Goal: Task Accomplishment & Management: Manage account settings

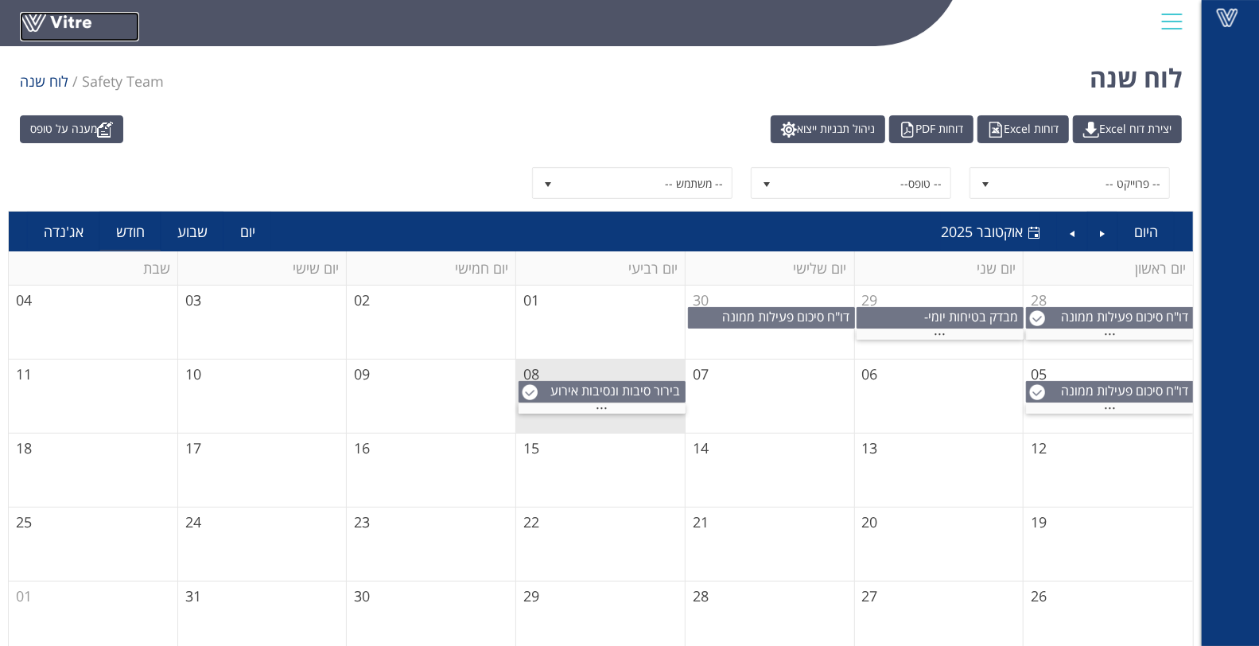
click at [25, 22] on link at bounding box center [79, 26] width 119 height 29
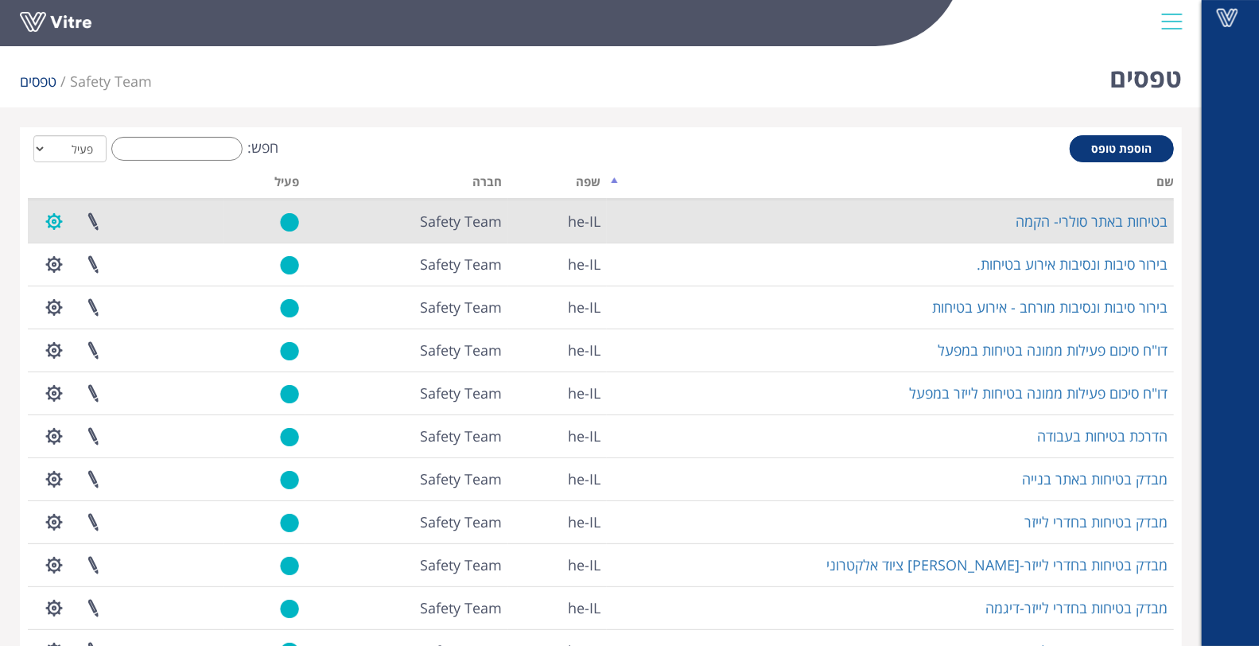
click at [52, 221] on button "button" at bounding box center [54, 221] width 40 height 42
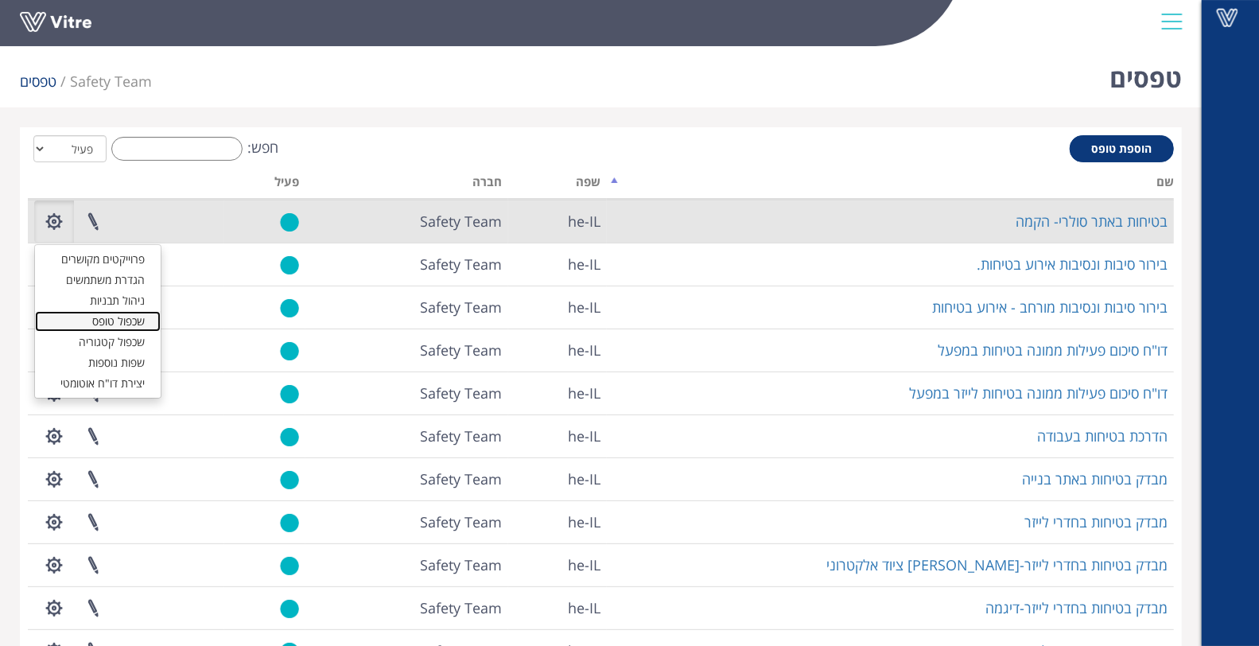
click at [64, 325] on link "שכפול טופס" at bounding box center [98, 321] width 126 height 21
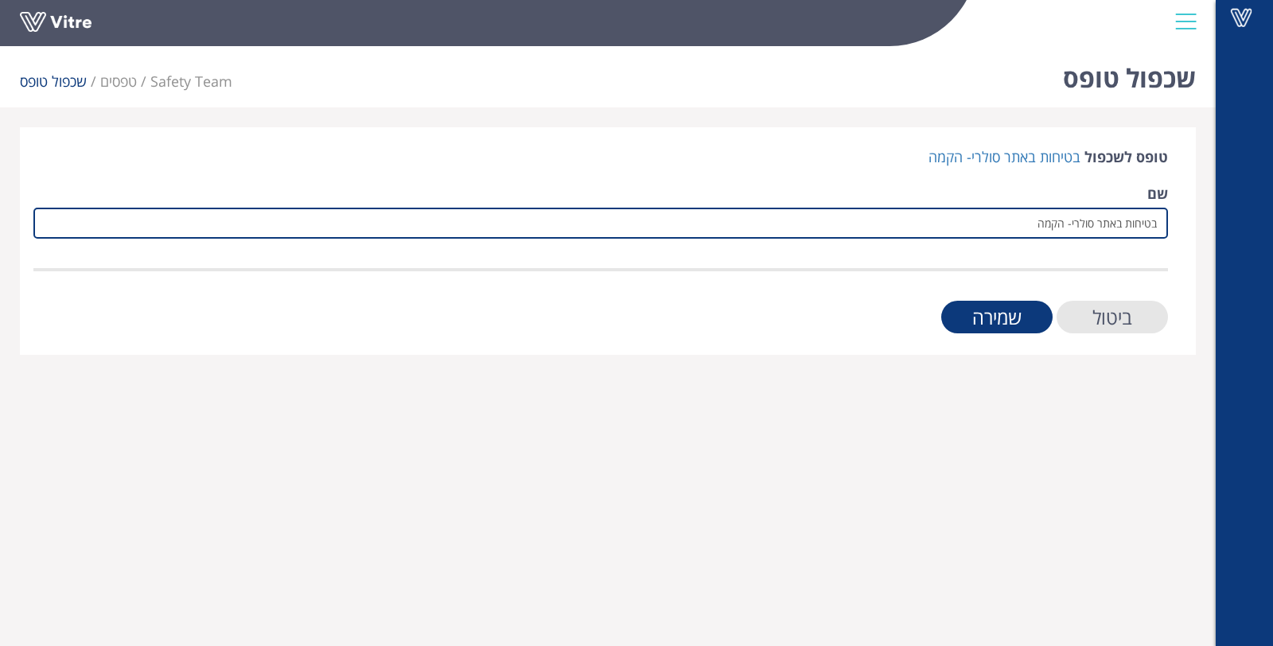
drag, startPoint x: 1030, startPoint y: 225, endPoint x: 1067, endPoint y: 220, distance: 36.9
click at [1067, 220] on input "בטיחות באתר סולרי- הקמה" at bounding box center [600, 223] width 1134 height 31
type input "בטיחות באתר סולרי- וולטה סולאר"
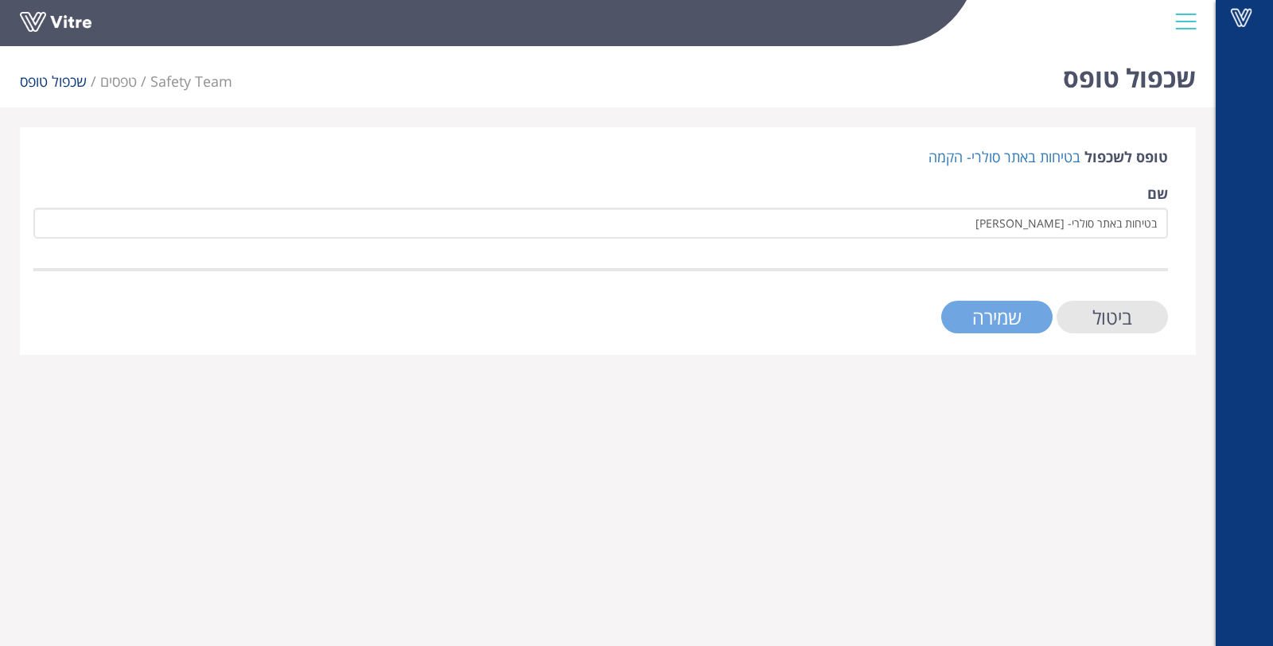
click at [974, 317] on input "שמירה" at bounding box center [996, 317] width 111 height 33
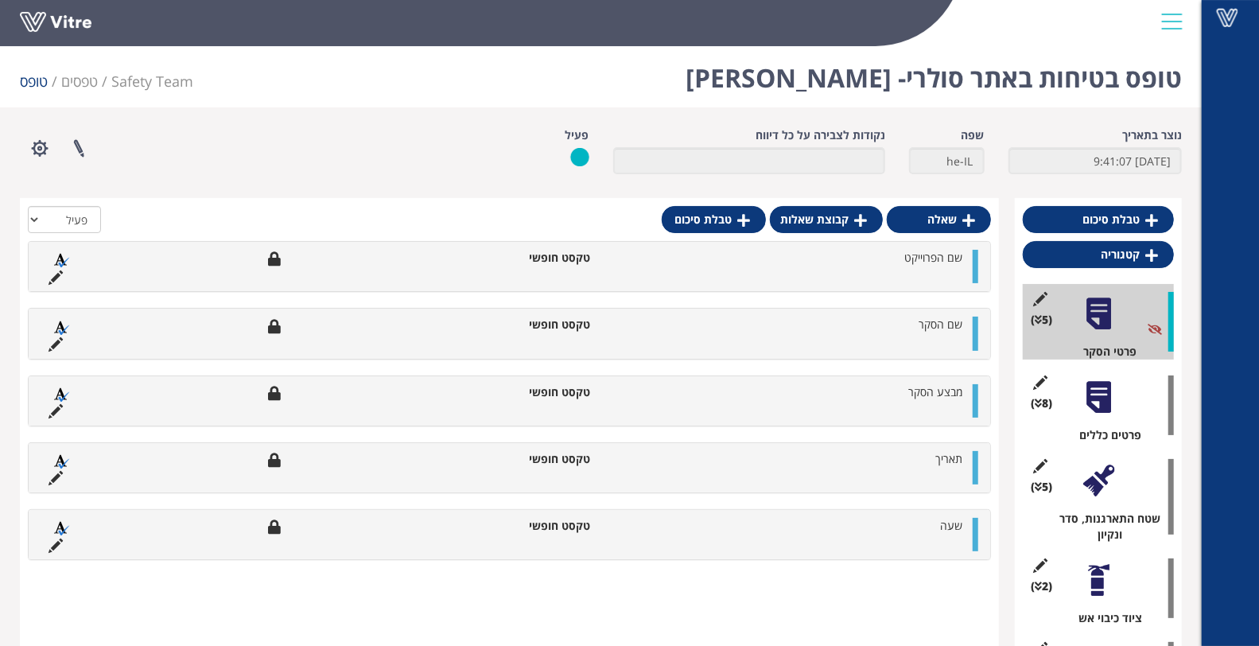
click at [1088, 404] on div at bounding box center [1099, 397] width 36 height 36
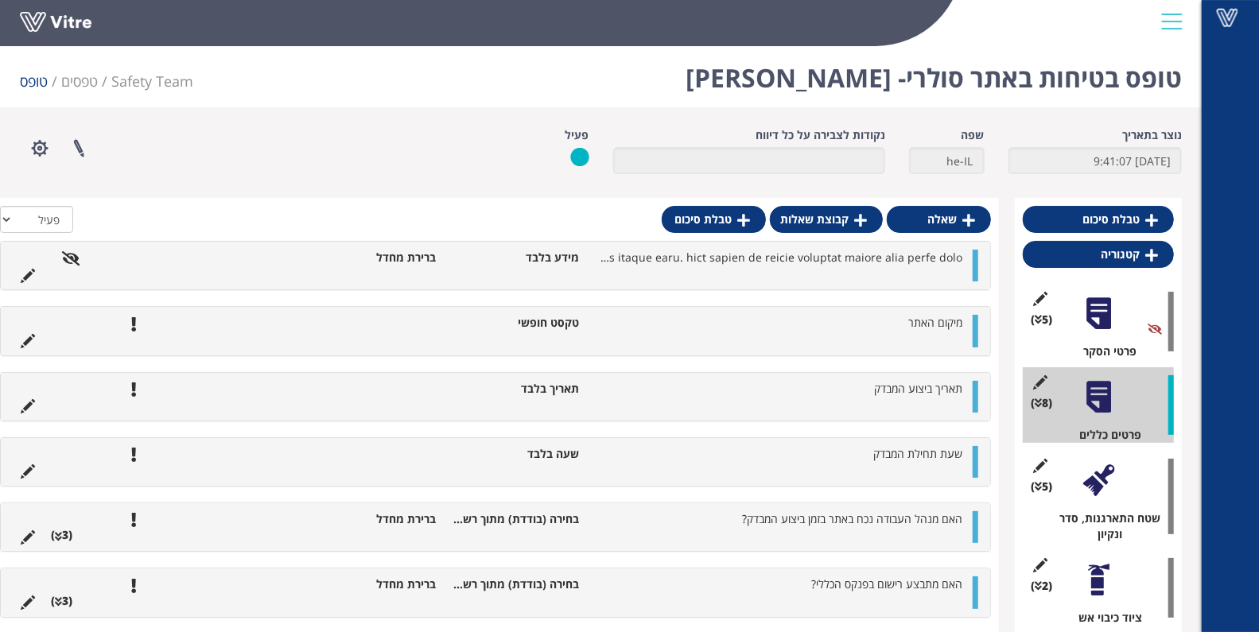
click at [1107, 470] on div at bounding box center [1099, 481] width 36 height 36
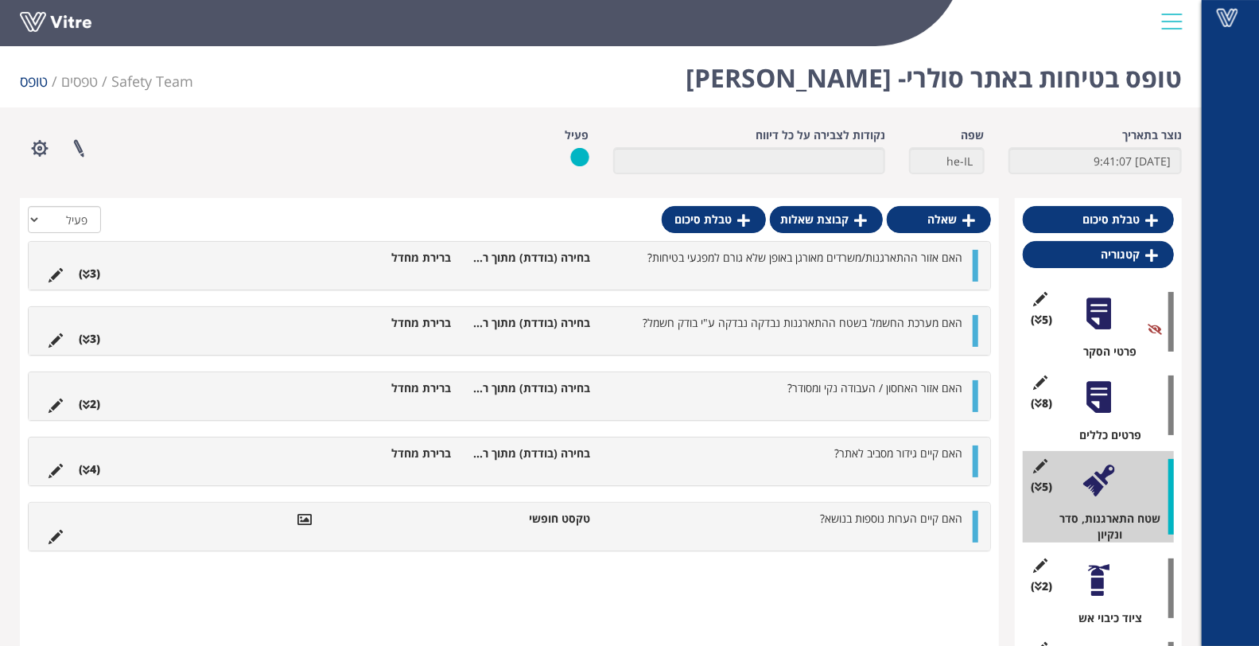
click at [1095, 402] on div at bounding box center [1099, 397] width 36 height 36
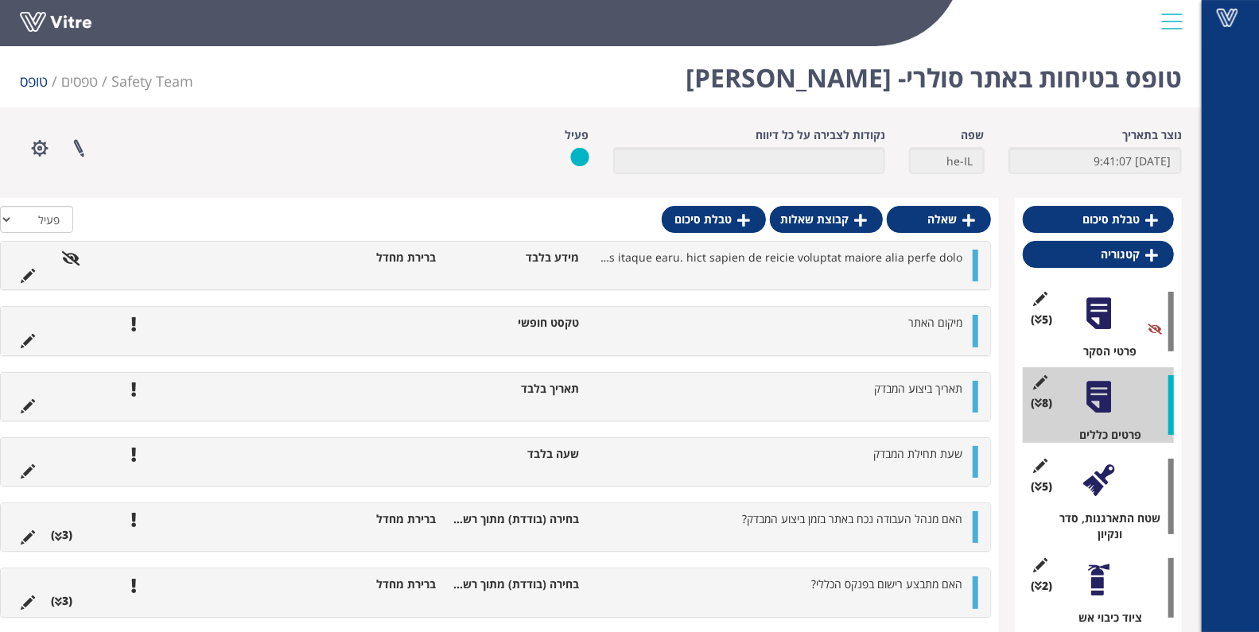
click at [1178, 24] on div at bounding box center [1172, 21] width 36 height 43
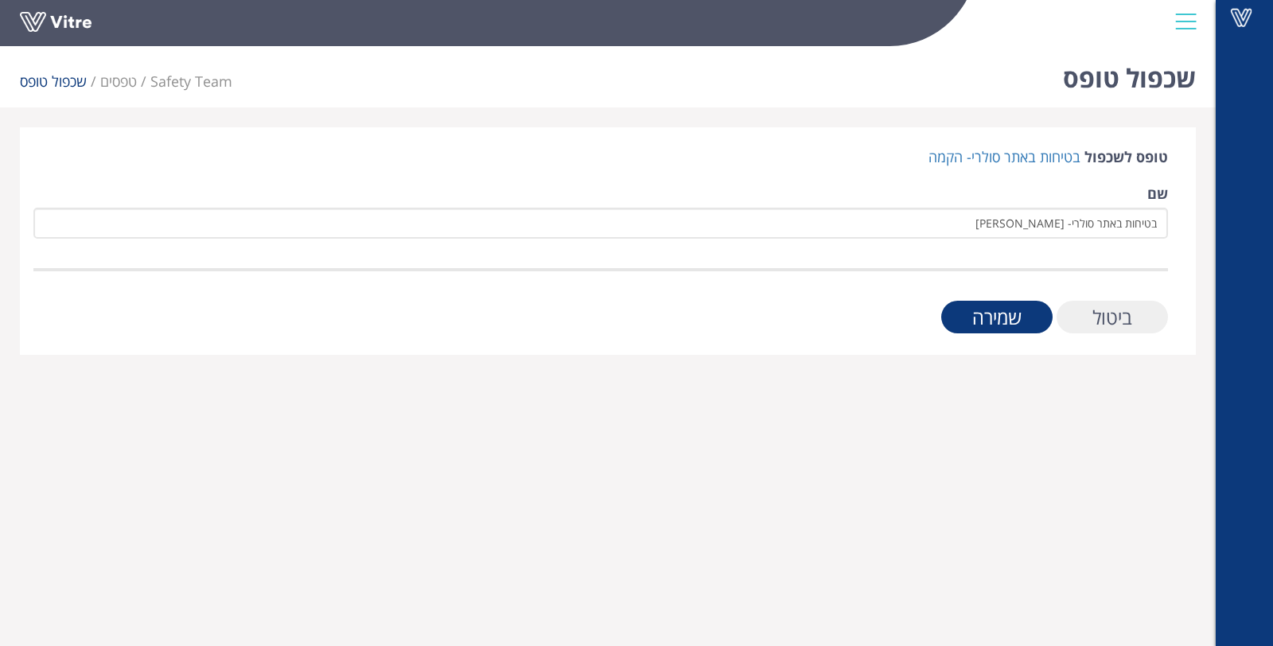
click at [1098, 305] on input "ביטול" at bounding box center [1111, 317] width 111 height 33
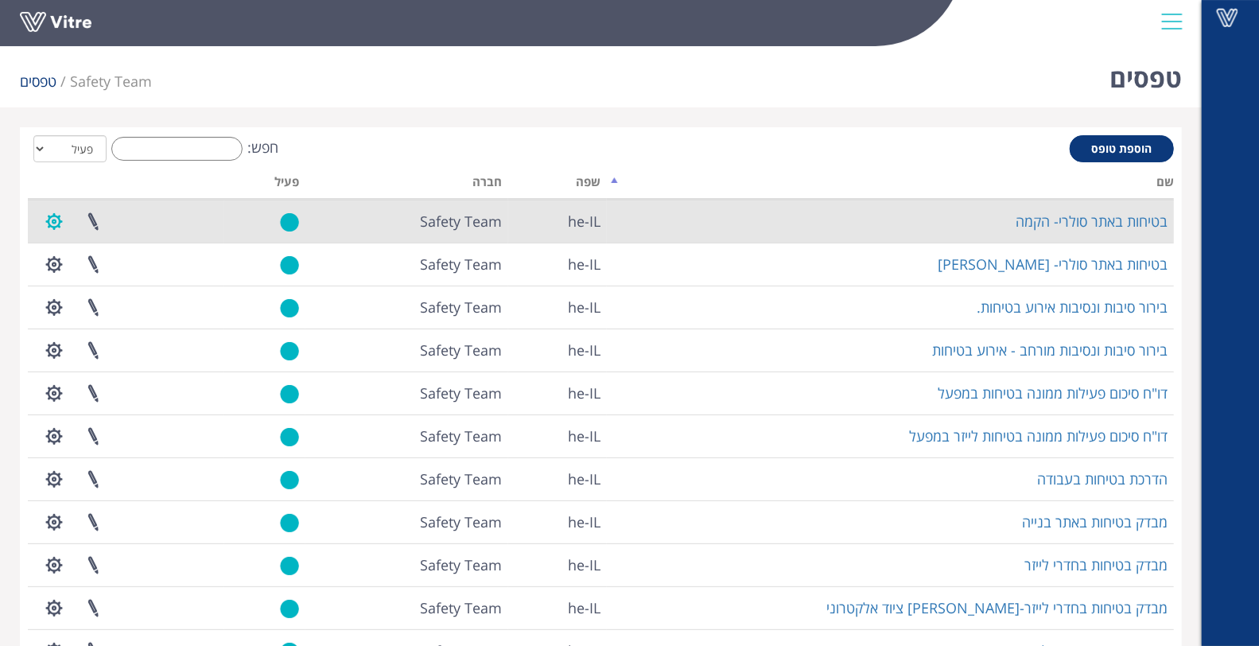
click at [48, 219] on button "button" at bounding box center [54, 221] width 40 height 42
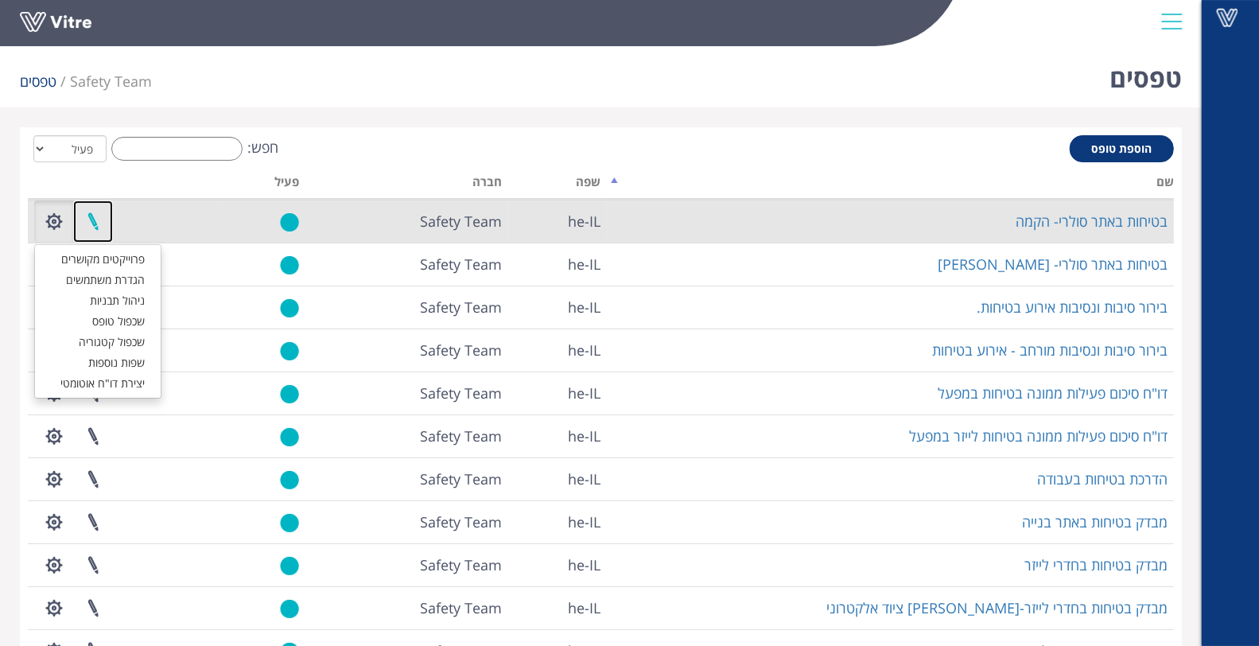
click at [94, 226] on link at bounding box center [93, 221] width 40 height 42
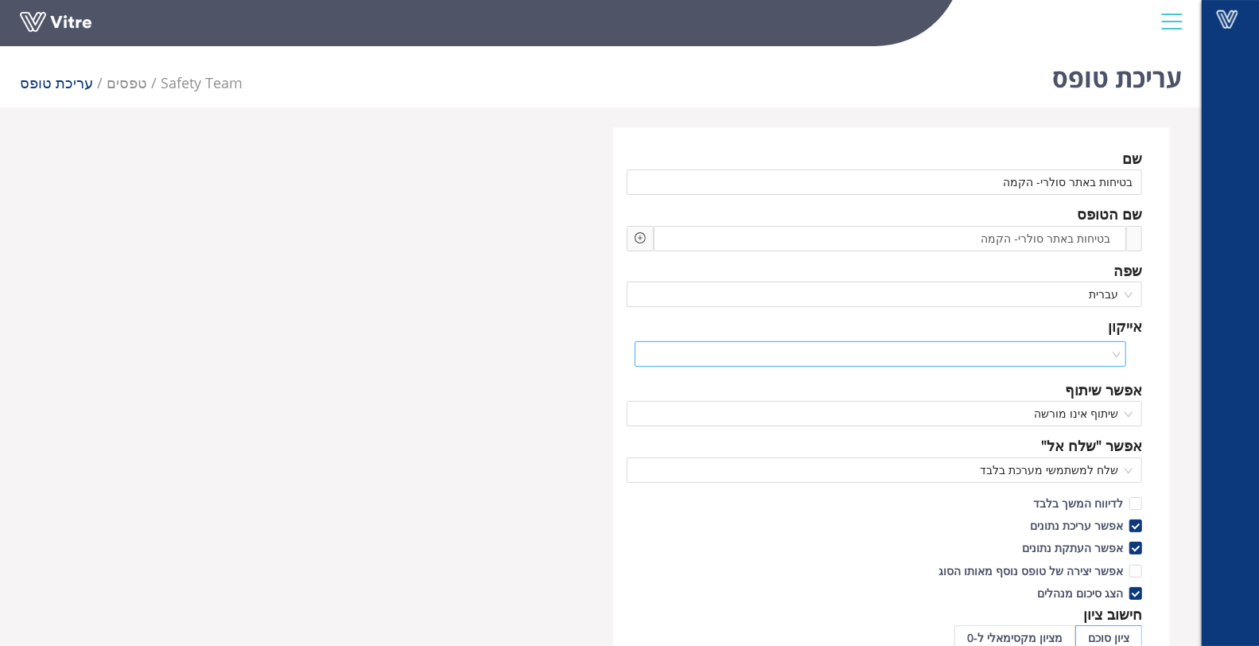
click at [1014, 352] on input "search" at bounding box center [875, 354] width 462 height 24
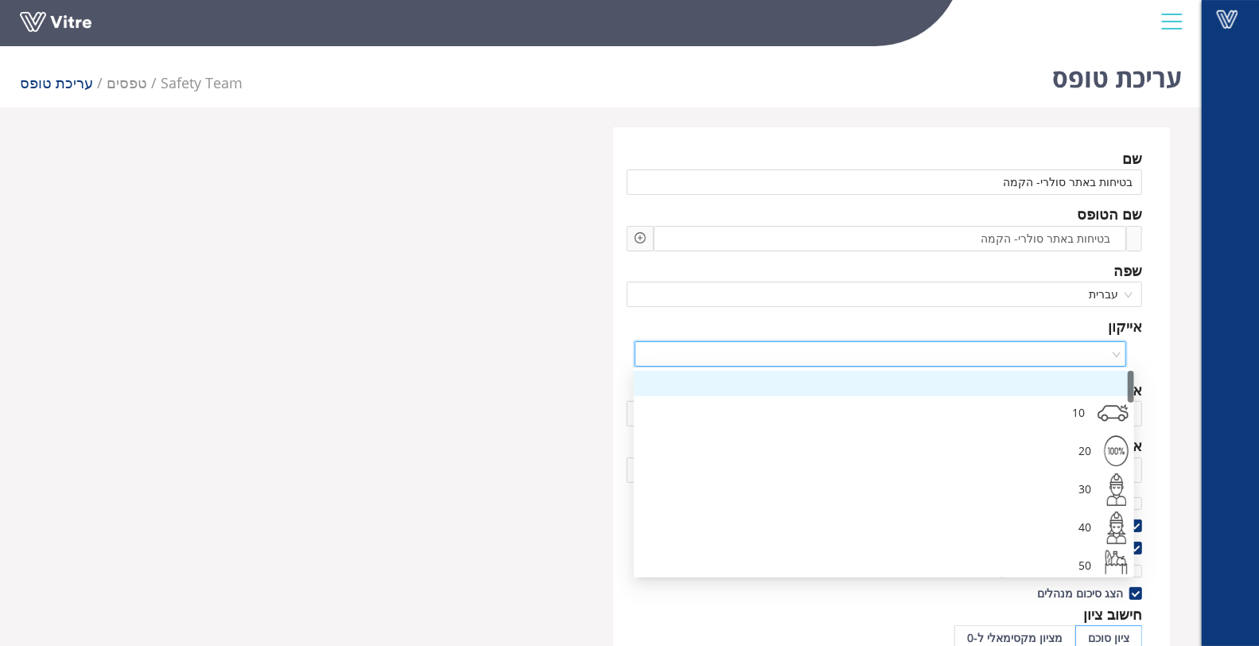
click at [1014, 352] on input "search" at bounding box center [875, 354] width 462 height 24
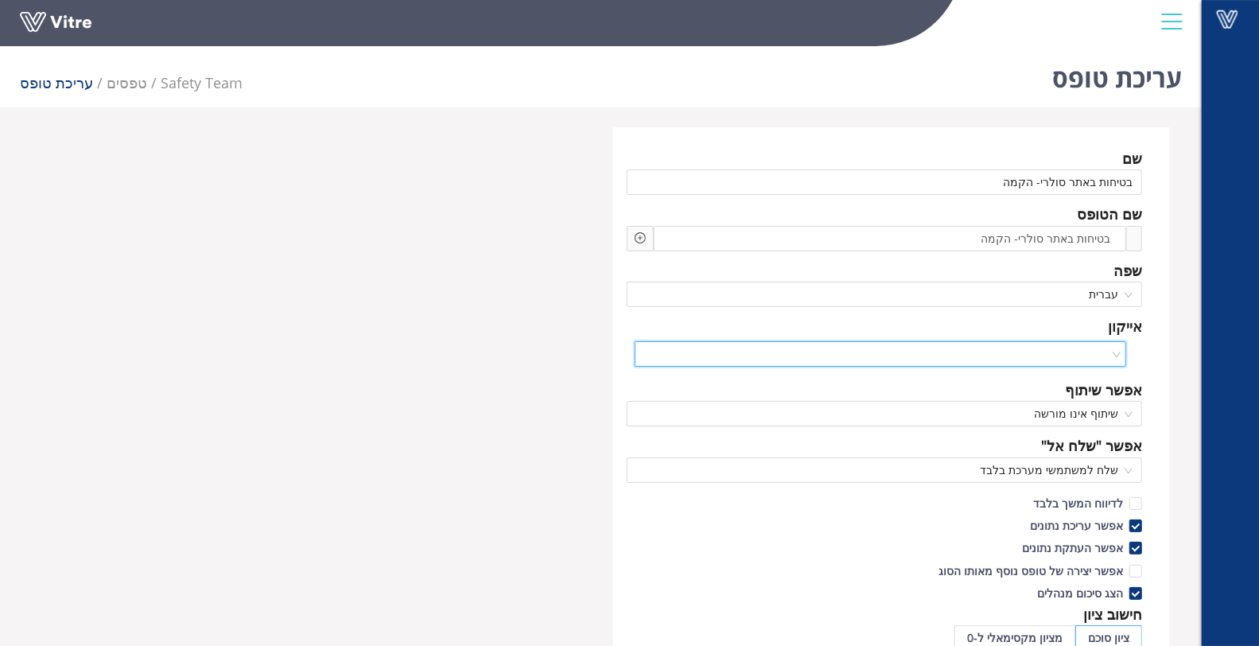
click at [1028, 352] on input "search" at bounding box center [875, 354] width 462 height 24
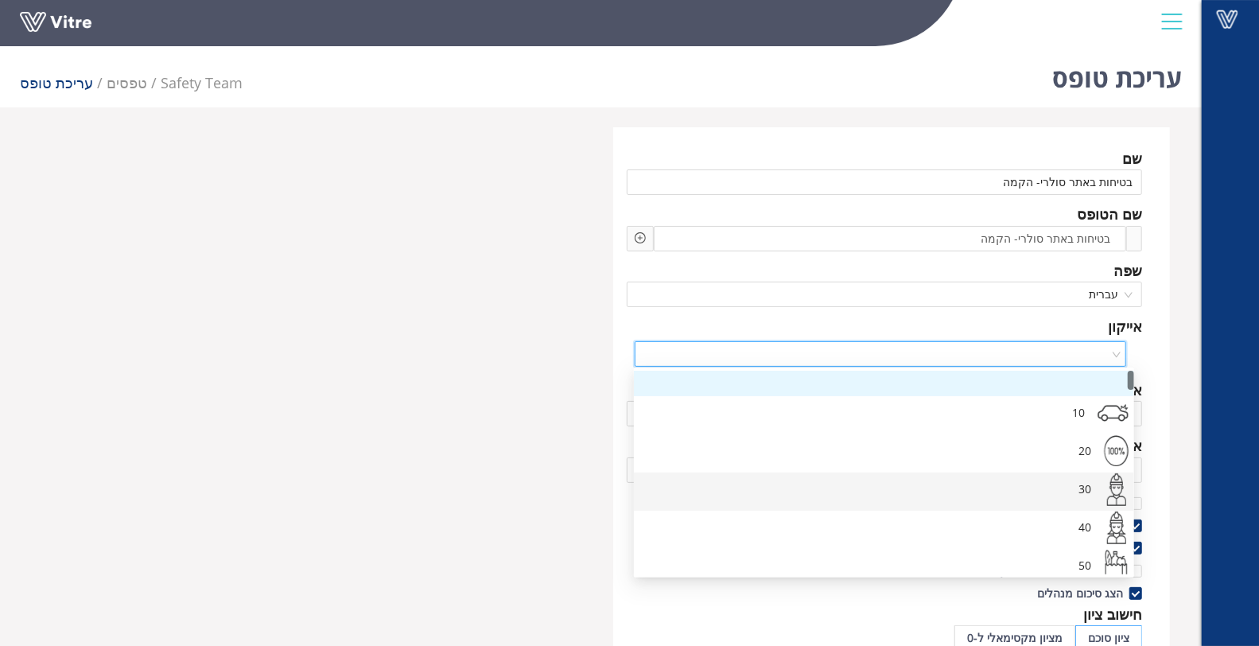
scroll to position [88, 0]
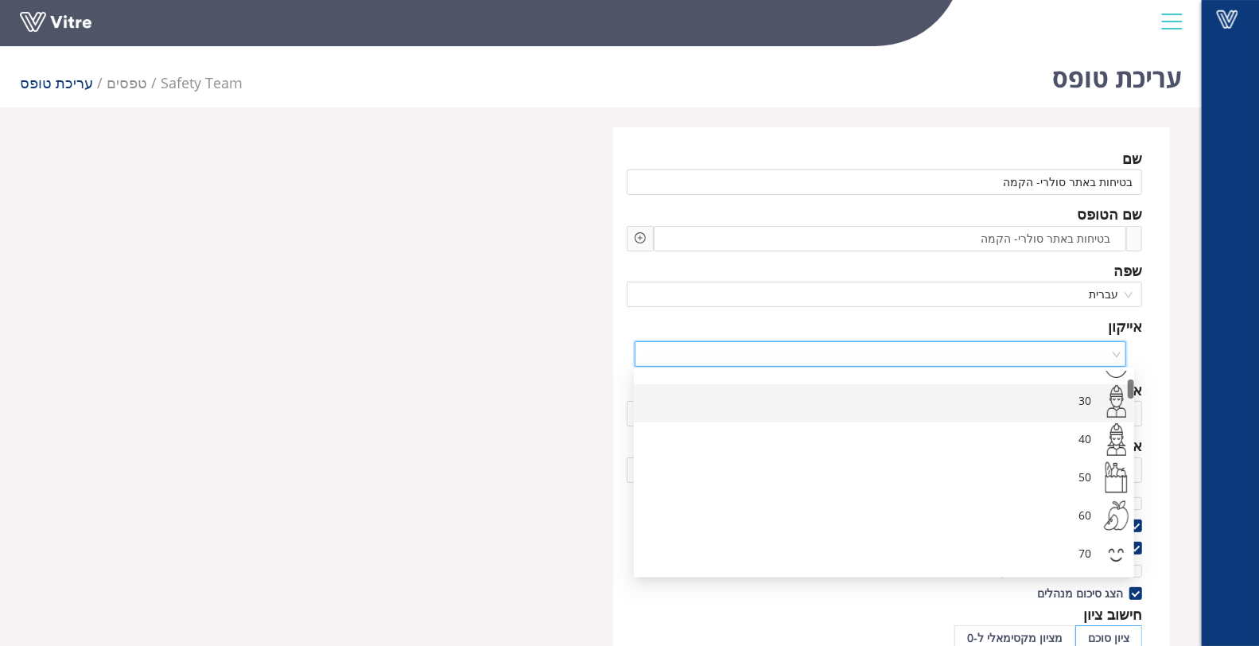
click at [1017, 398] on div "30" at bounding box center [870, 403] width 449 height 38
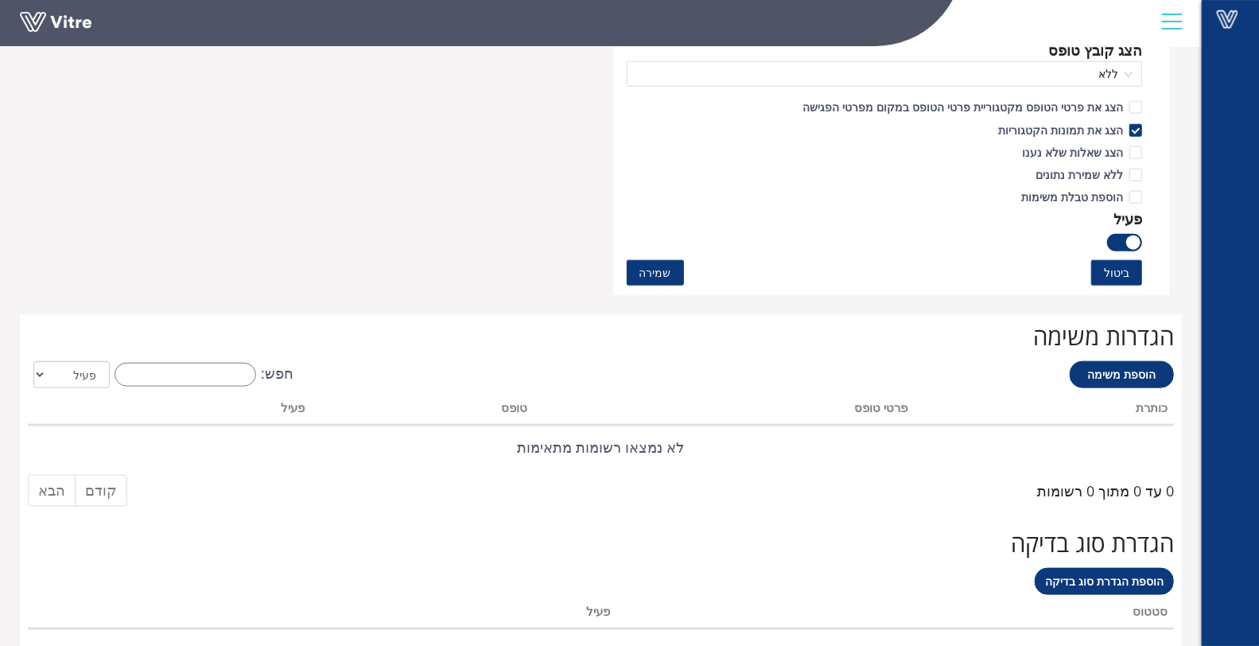
scroll to position [701, 0]
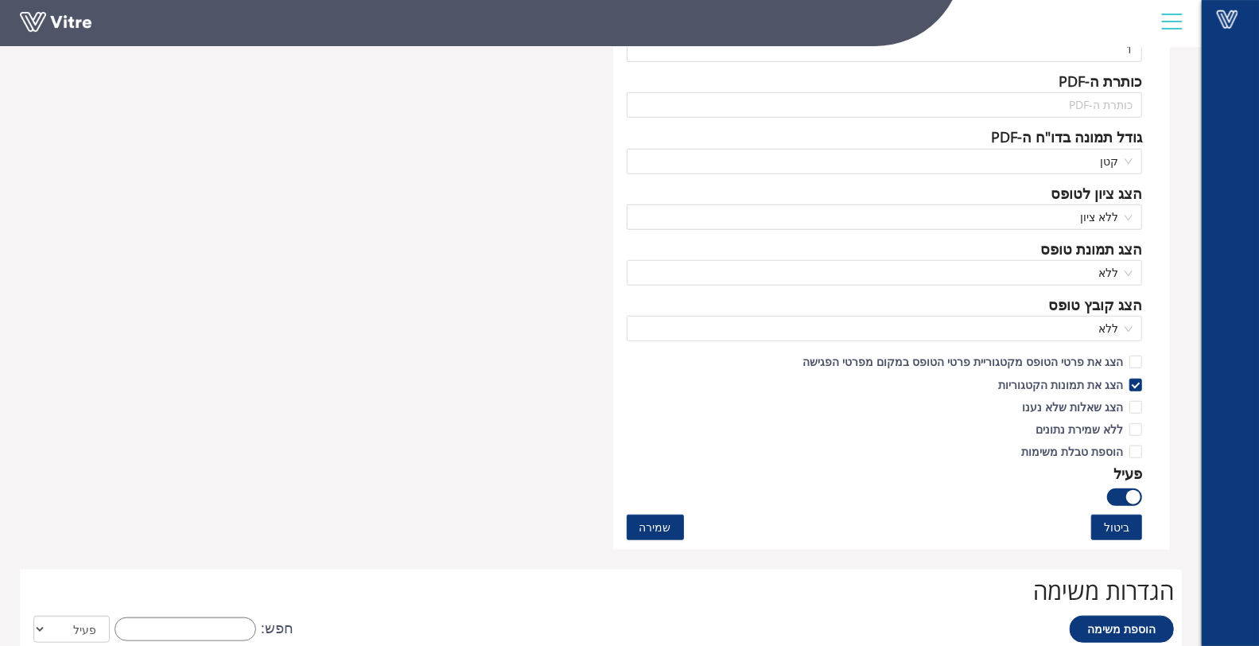
click at [657, 531] on span "שמירה" at bounding box center [656, 527] width 32 height 17
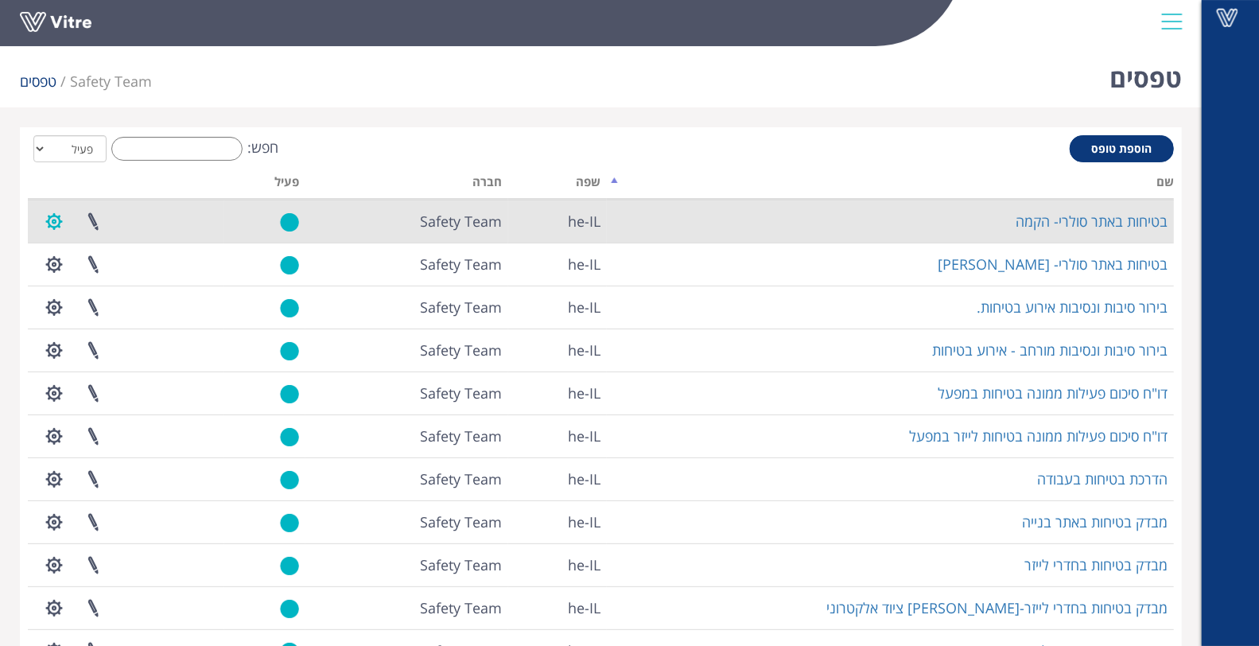
click at [52, 226] on button "button" at bounding box center [54, 221] width 40 height 42
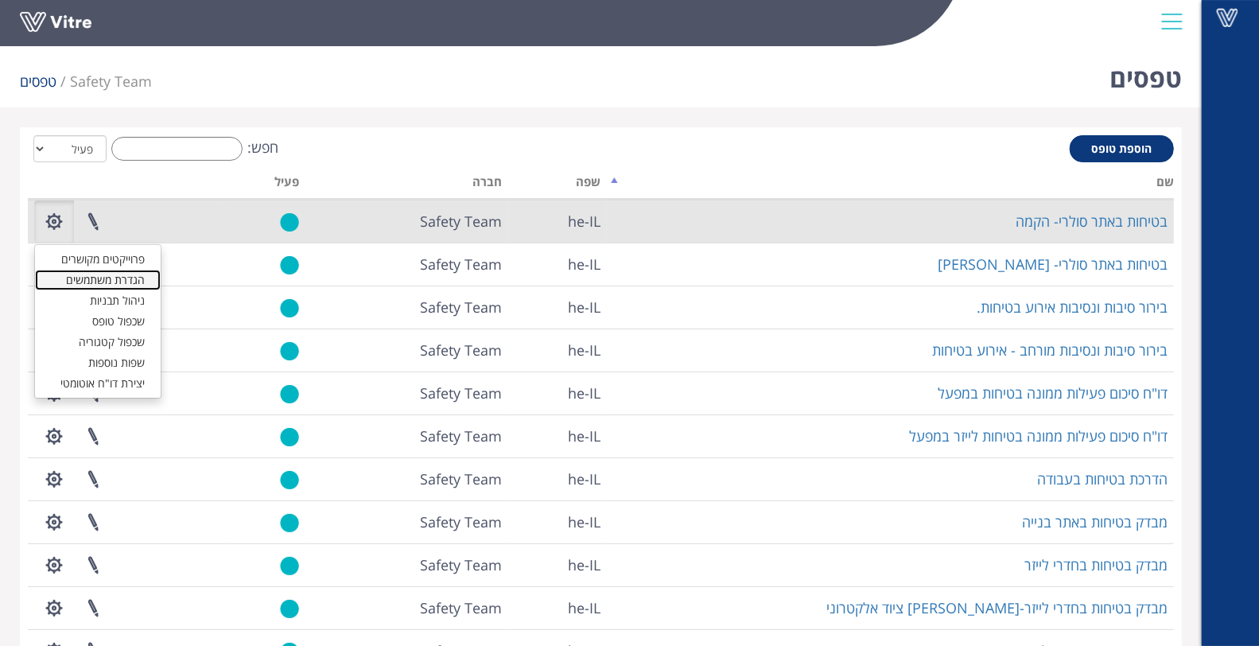
click at [81, 277] on link "הגדרת משתמשים" at bounding box center [98, 280] width 126 height 21
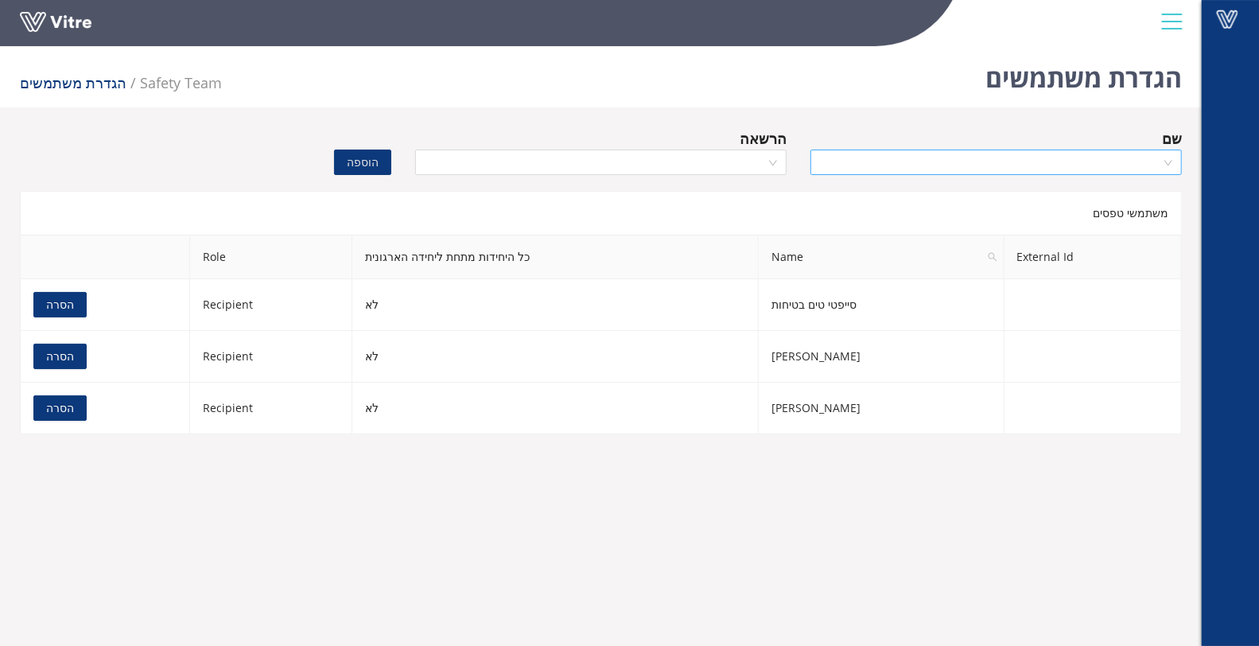
click at [976, 169] on input "search" at bounding box center [990, 162] width 341 height 24
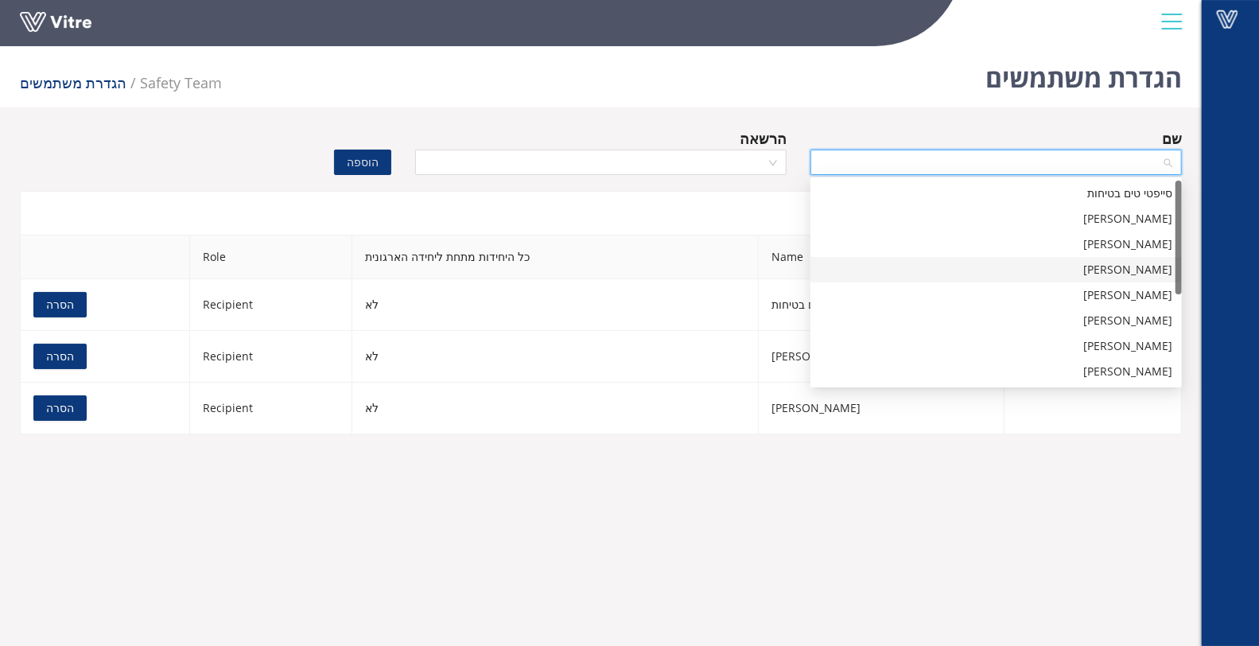
scroll to position [177, 0]
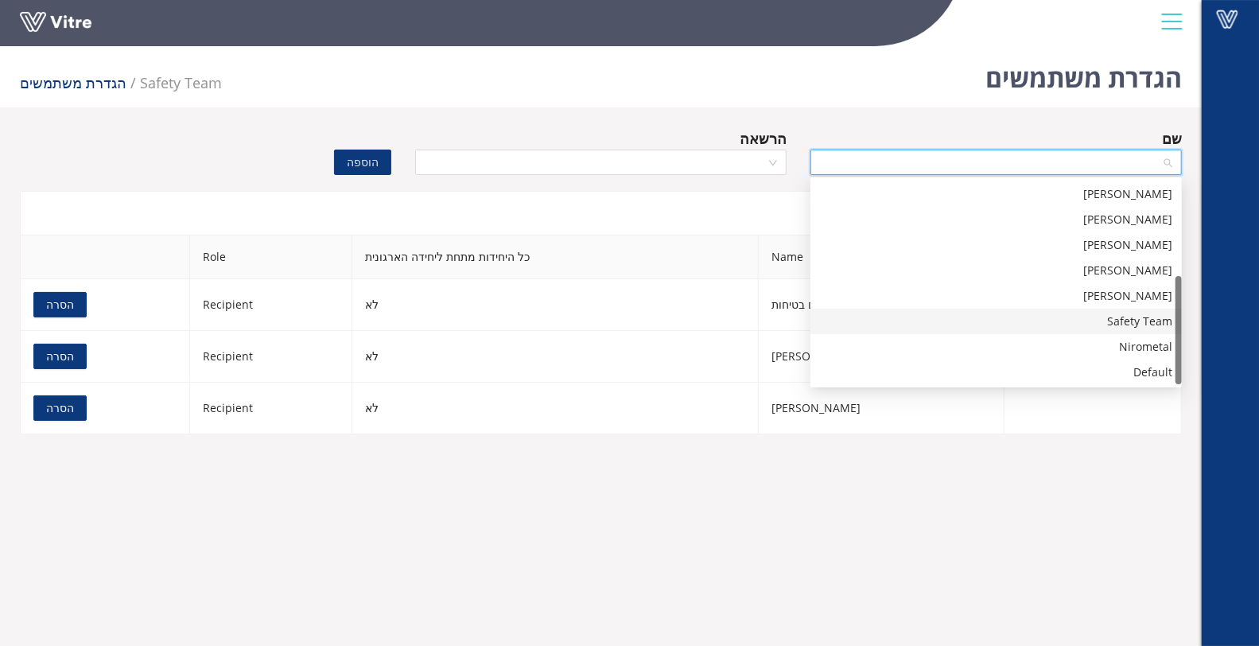
click at [1123, 324] on div "Safety Team" at bounding box center [996, 321] width 352 height 17
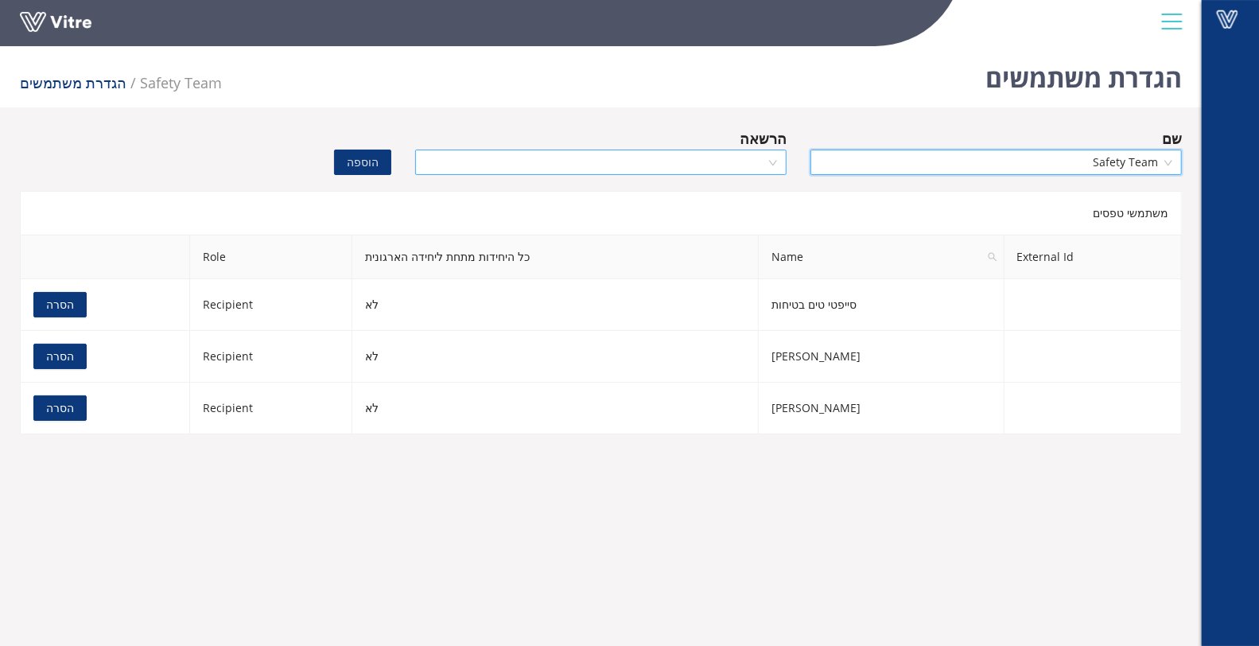
click at [748, 159] on input "search" at bounding box center [595, 162] width 341 height 24
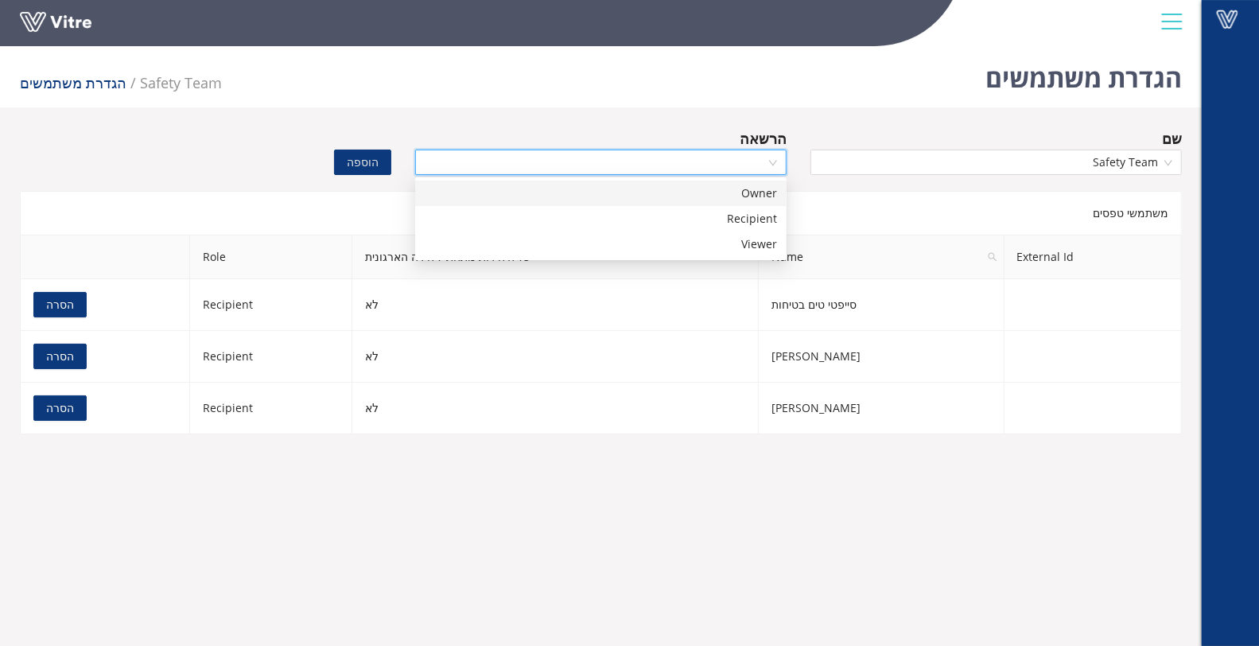
click at [747, 196] on div "Owner" at bounding box center [601, 193] width 352 height 17
click at [376, 164] on span "הוספה" at bounding box center [363, 162] width 32 height 17
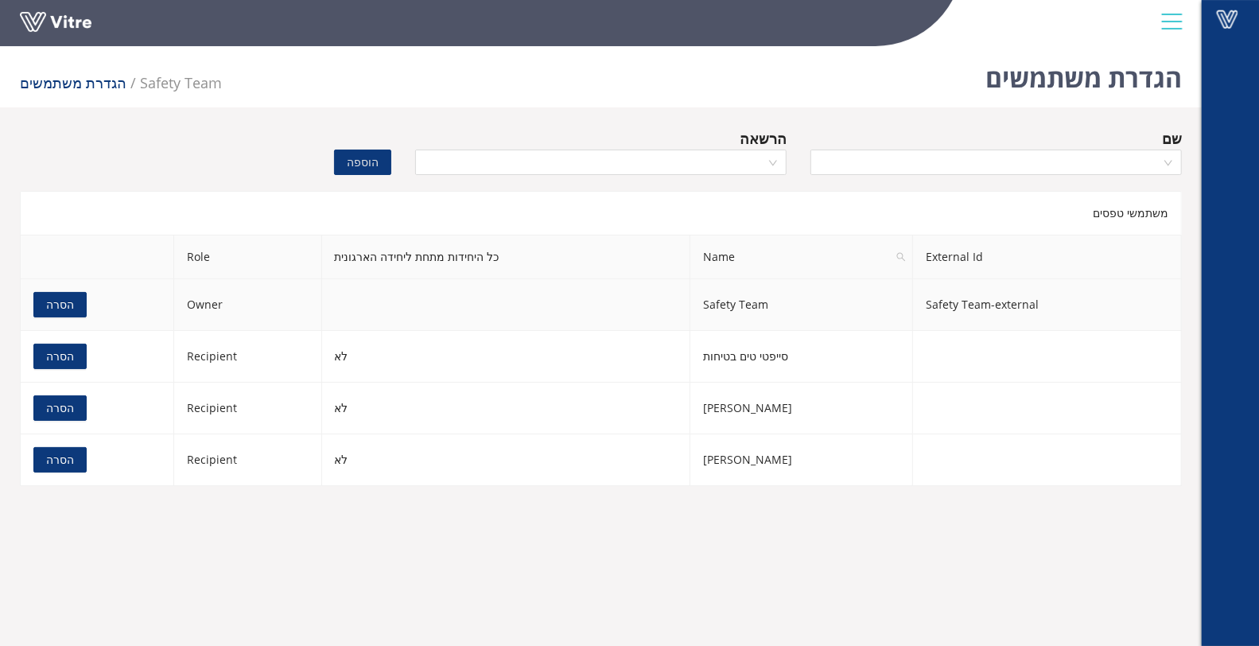
click at [57, 301] on span "הסרה" at bounding box center [60, 304] width 28 height 17
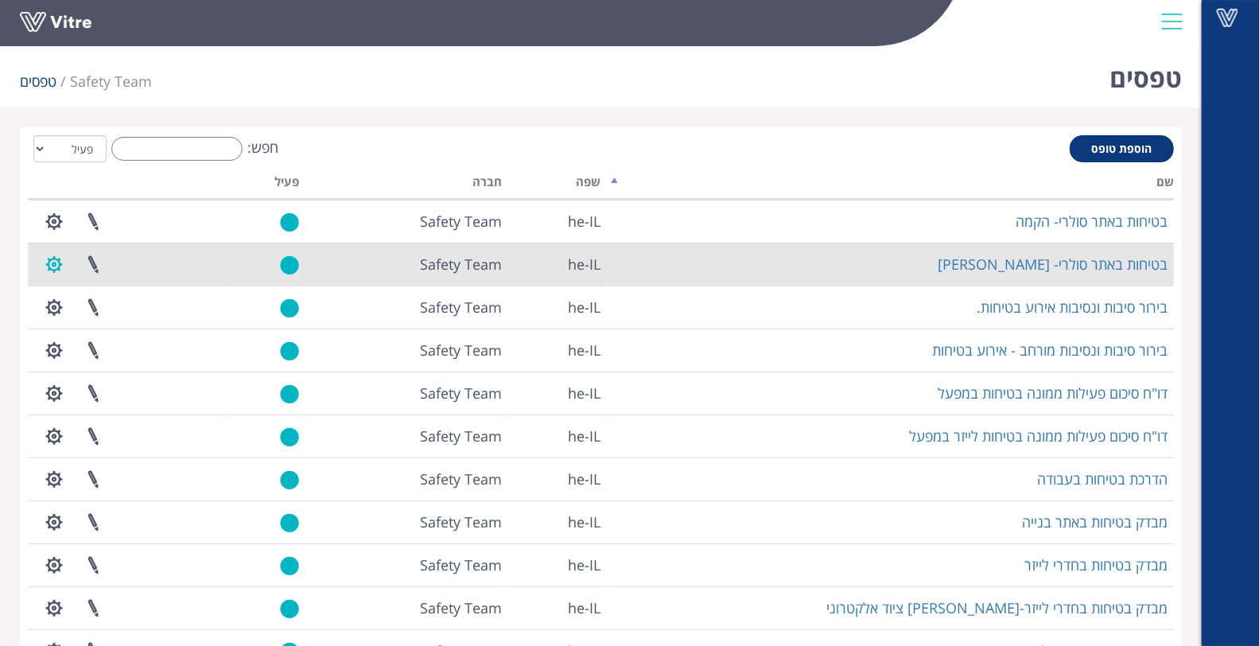
click at [60, 265] on button "button" at bounding box center [54, 264] width 40 height 42
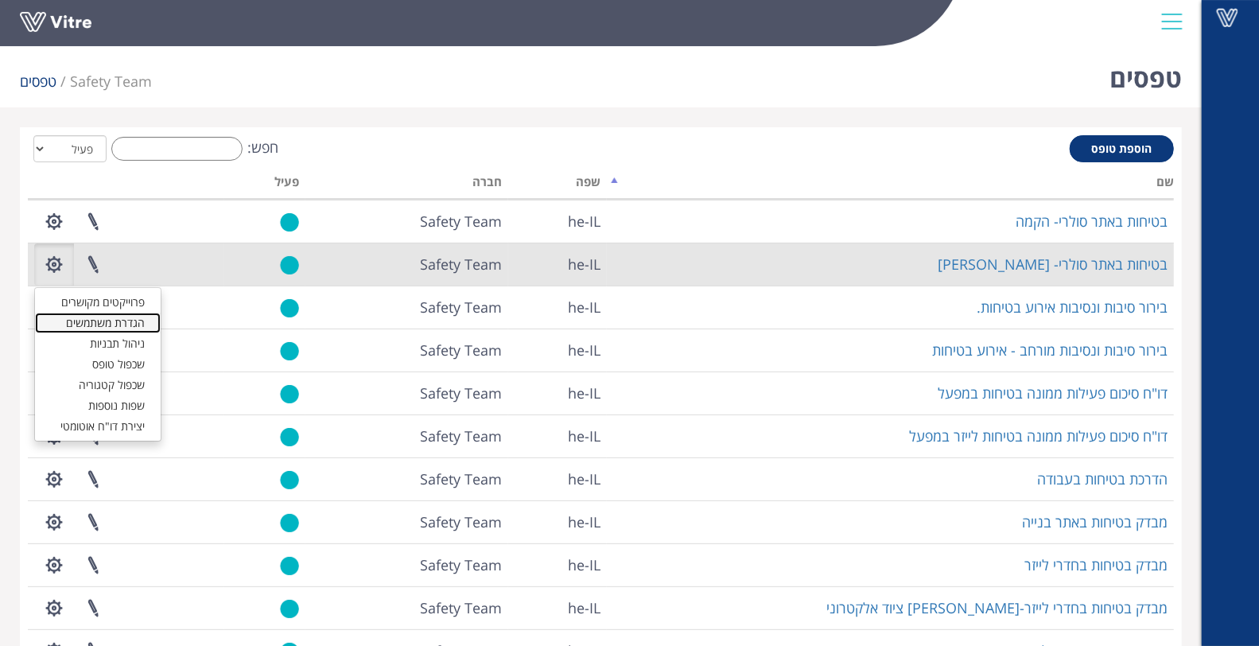
click at [106, 320] on link "הגדרת משתמשים" at bounding box center [98, 323] width 126 height 21
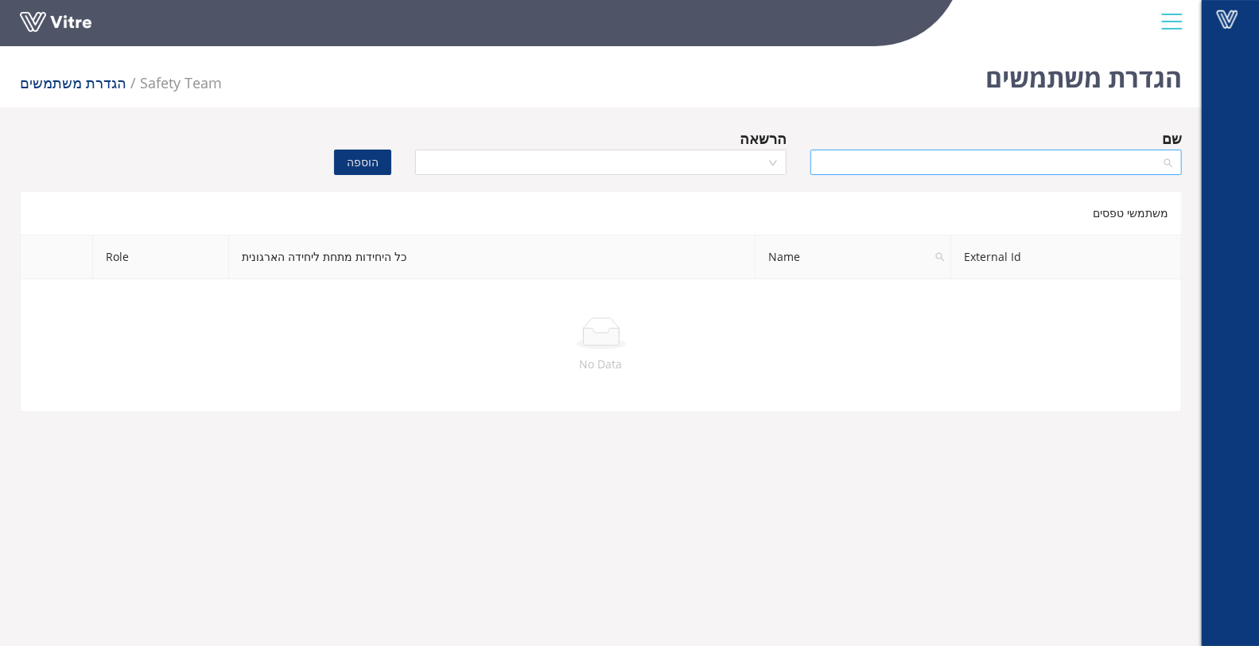
click at [1137, 164] on input "search" at bounding box center [990, 162] width 341 height 24
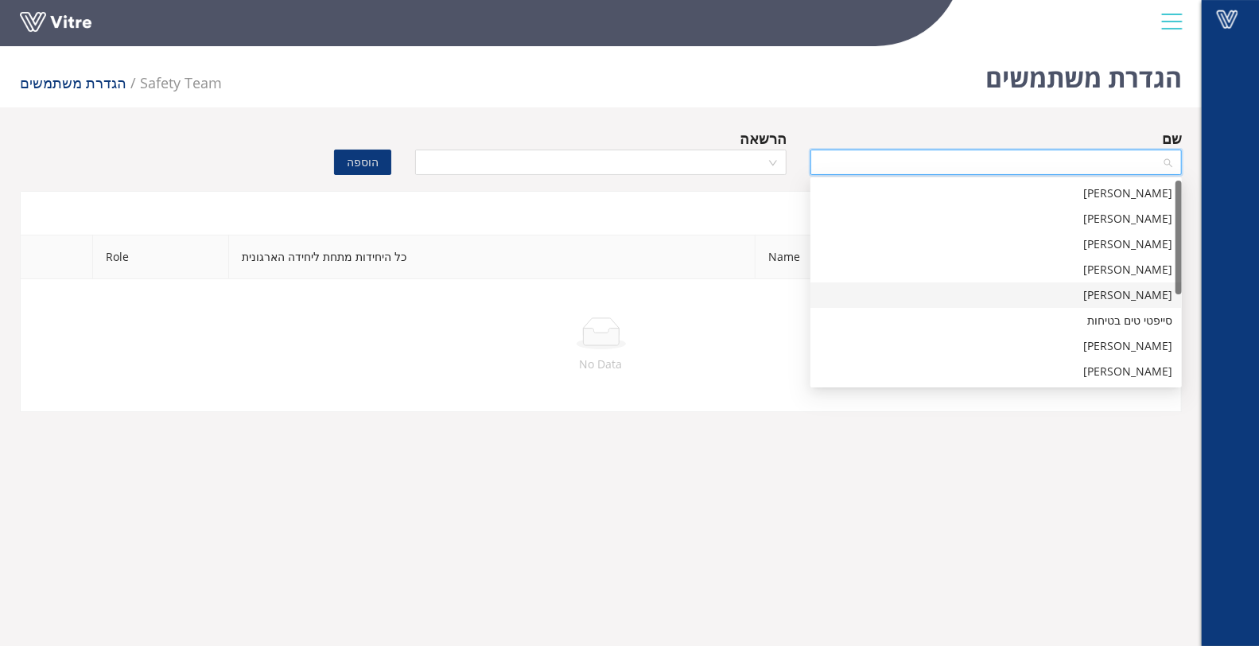
scroll to position [177, 0]
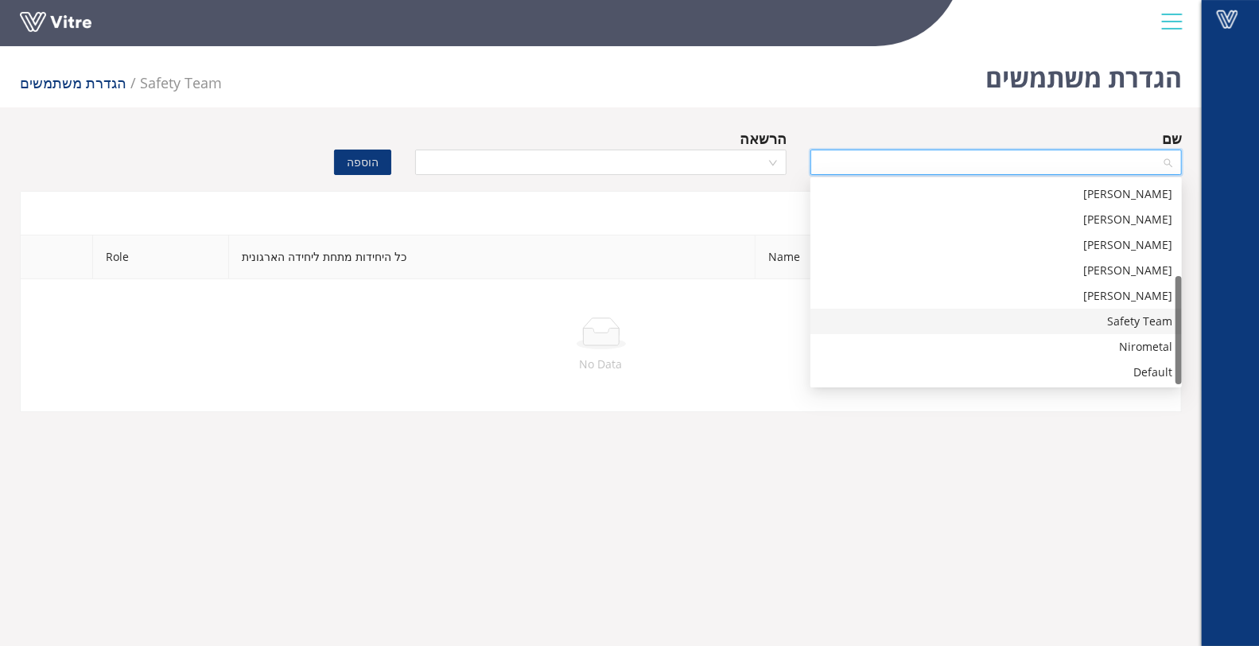
click at [1098, 314] on div "Safety Team" at bounding box center [996, 321] width 352 height 17
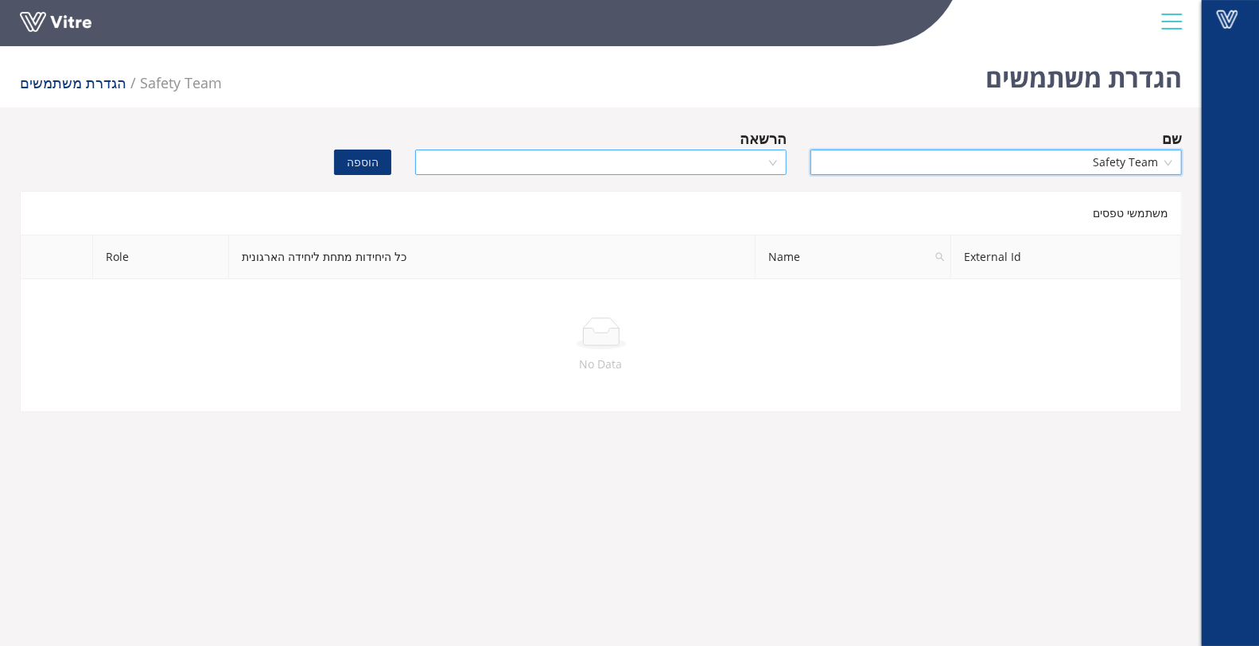
click at [758, 160] on input "search" at bounding box center [595, 162] width 341 height 24
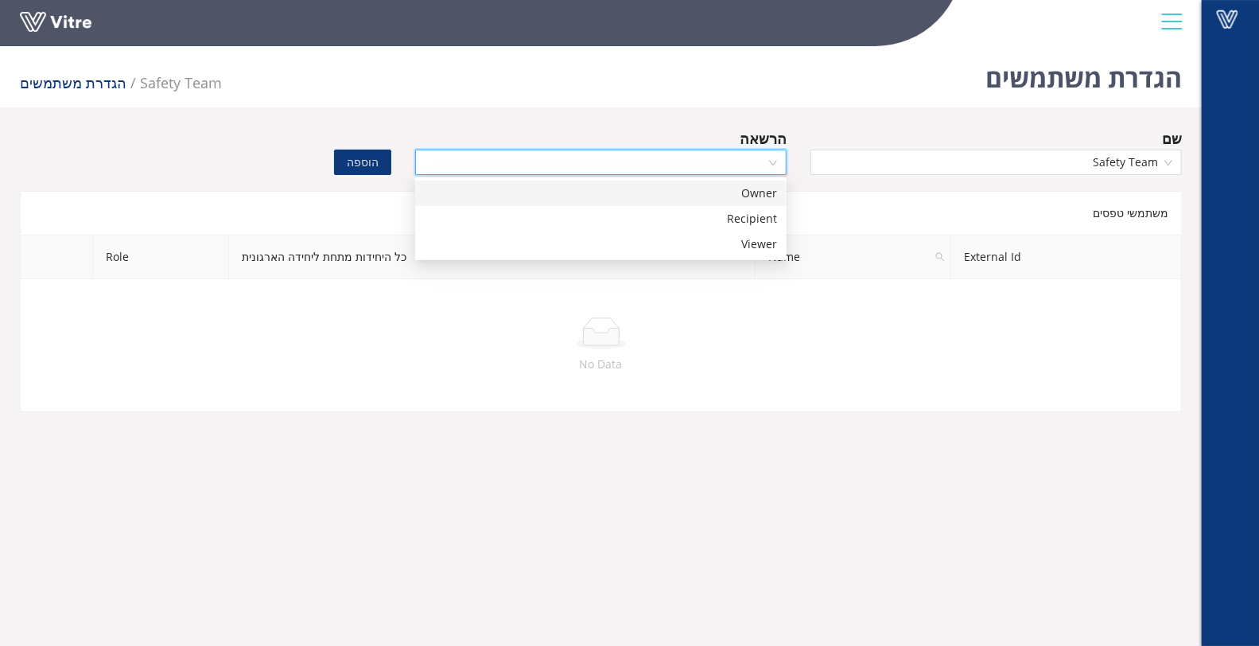
click at [752, 189] on div "Owner" at bounding box center [601, 193] width 352 height 17
click at [378, 164] on span "הוספה" at bounding box center [363, 162] width 32 height 17
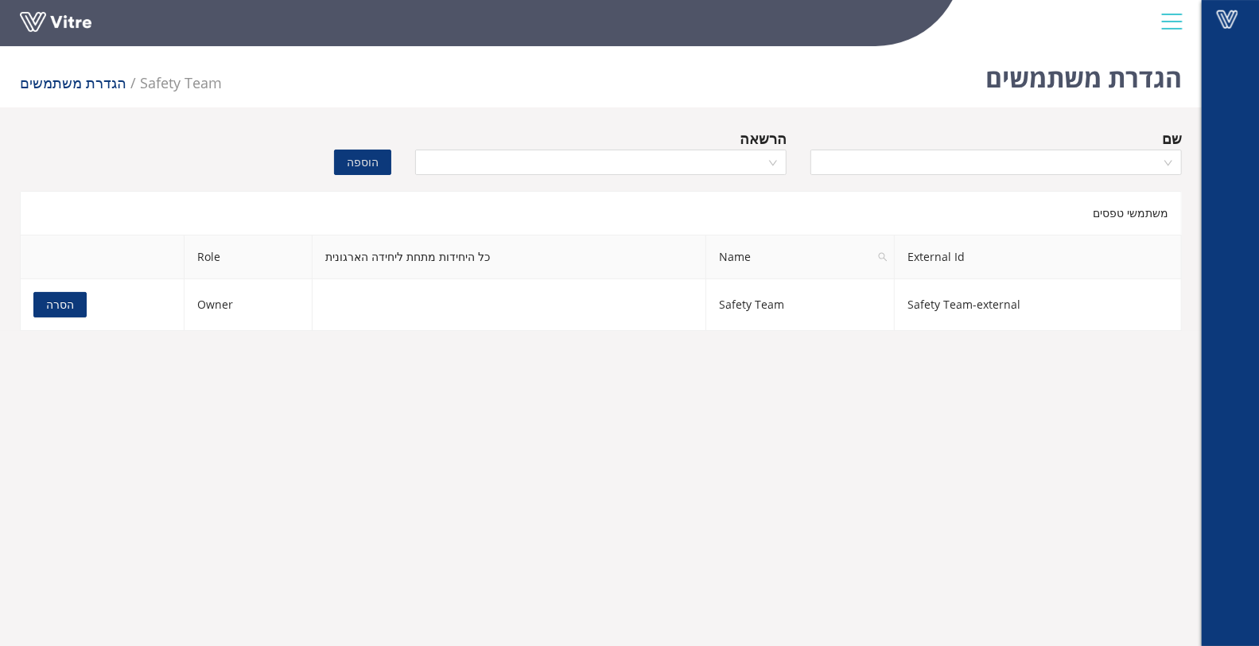
click at [877, 375] on body "Vitre הגדרת משתמשים Safety Team הגדרת משתמשים שם הרשאה הוספה משתמשי טפסים Exter…" at bounding box center [629, 363] width 1259 height 646
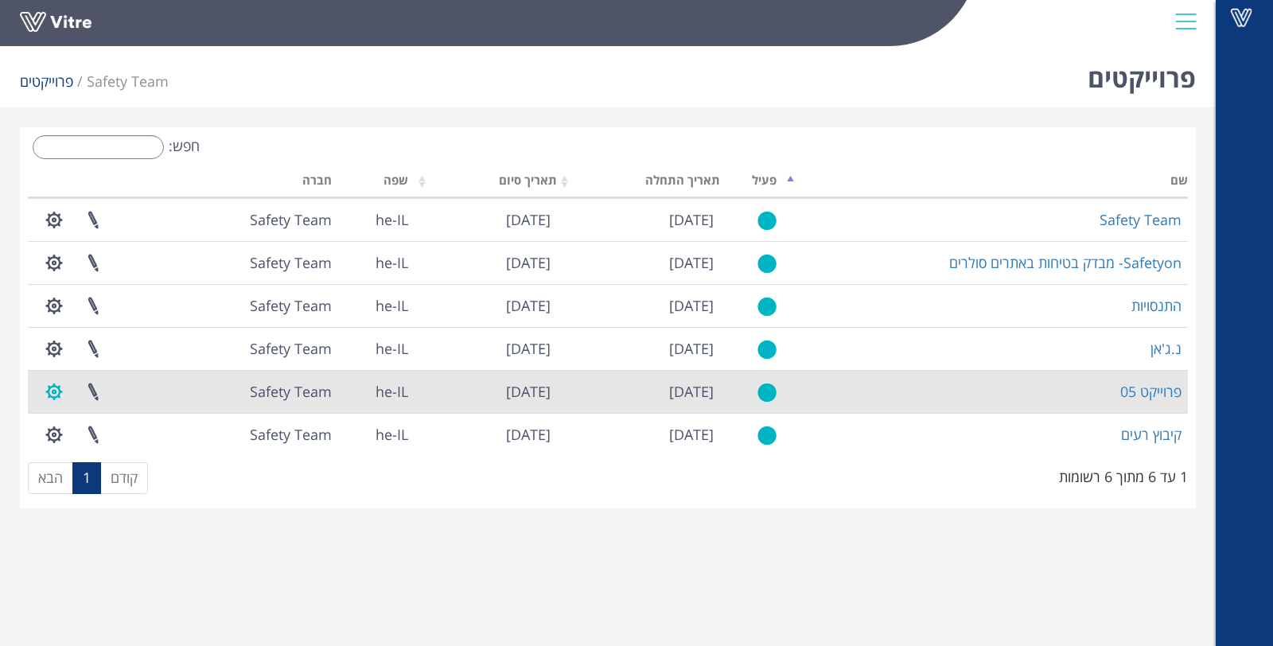
click at [47, 390] on button "button" at bounding box center [54, 392] width 40 height 42
click at [98, 390] on link at bounding box center [93, 392] width 40 height 42
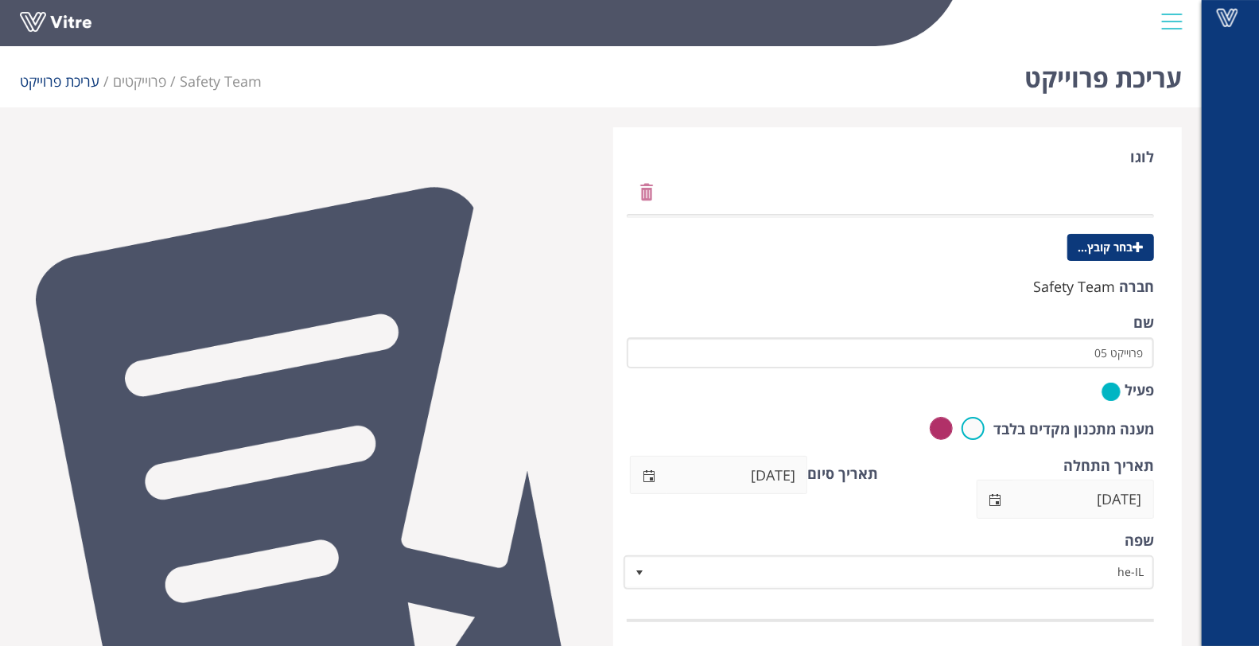
click at [652, 195] on div "לוגו בחר קובץ..." at bounding box center [891, 206] width 528 height 118
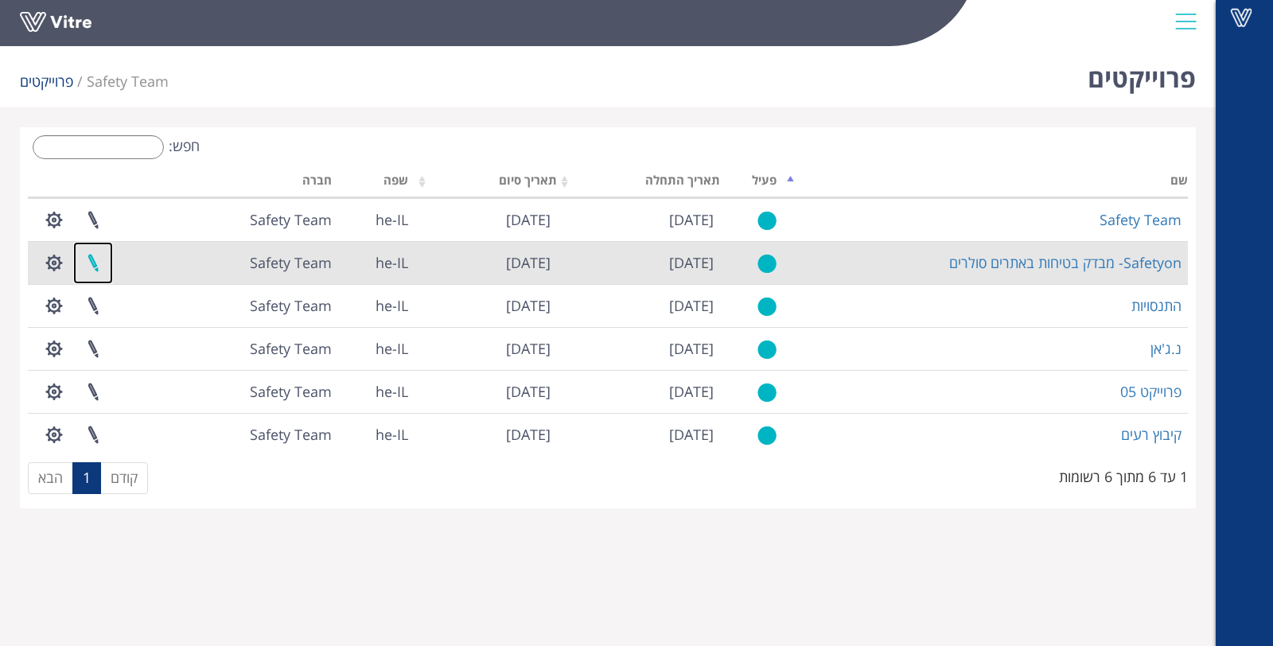
click at [89, 263] on link at bounding box center [93, 263] width 40 height 42
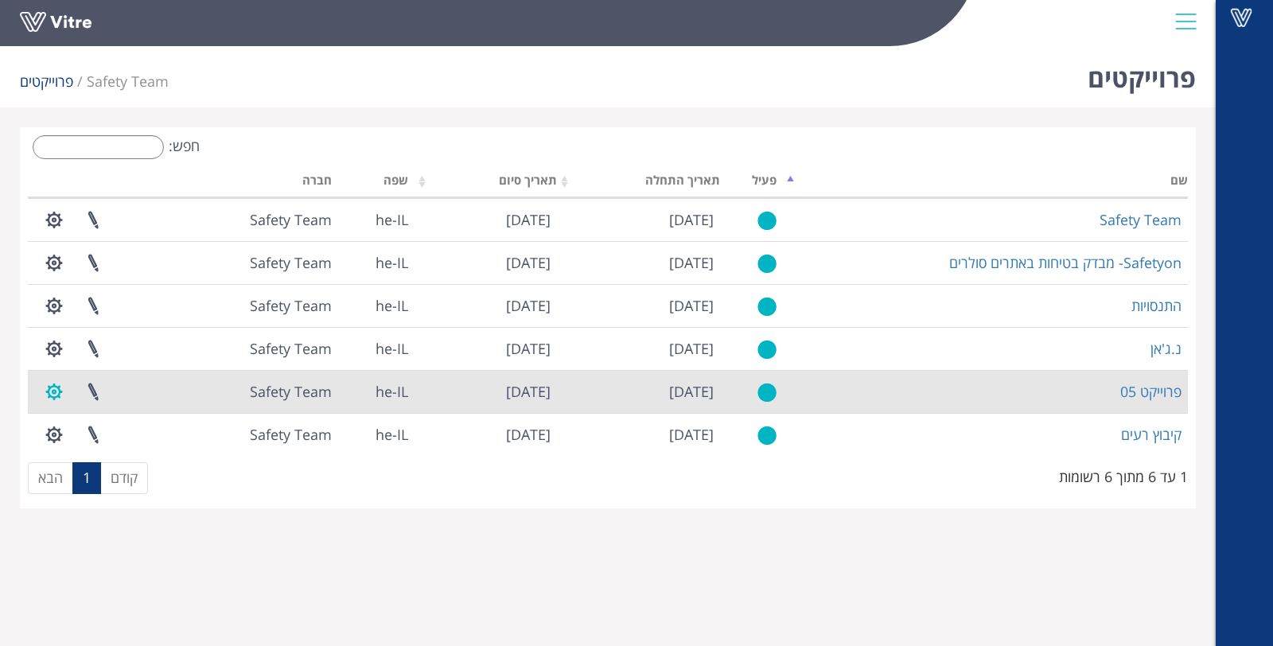
click at [47, 389] on button "button" at bounding box center [54, 392] width 40 height 42
click at [85, 388] on link at bounding box center [93, 392] width 40 height 42
click at [60, 391] on button "button" at bounding box center [54, 392] width 40 height 42
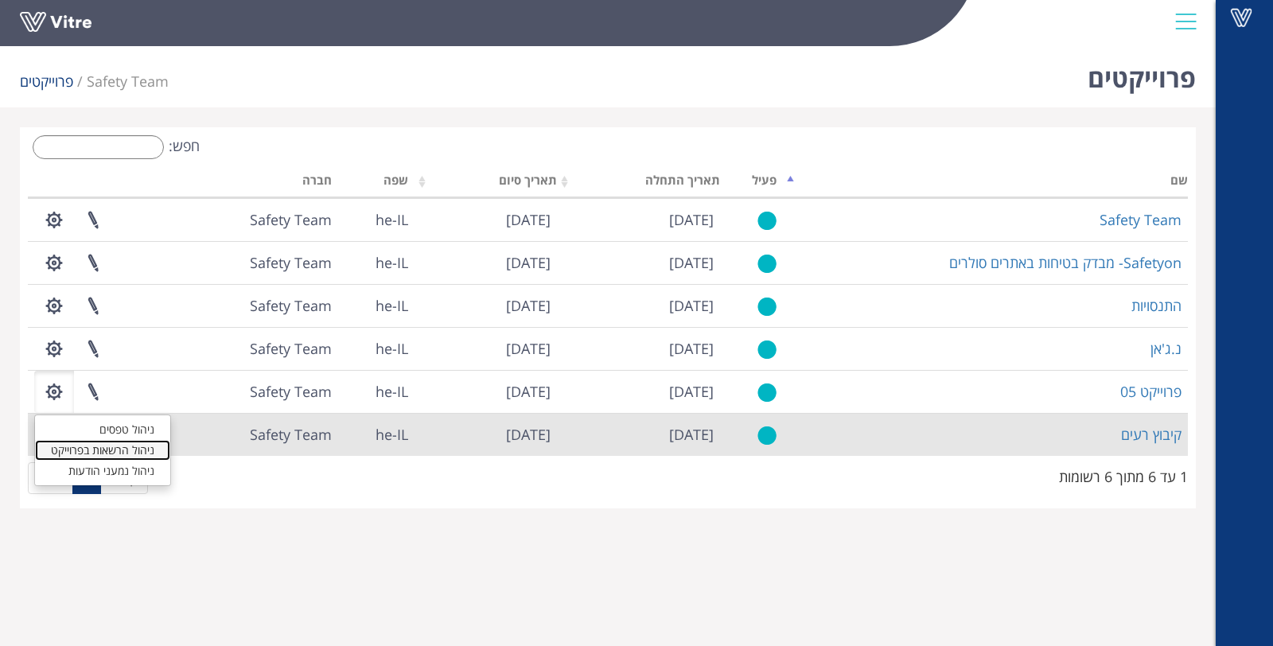
click at [87, 449] on link "ניהול הרשאות בפרוייקט" at bounding box center [102, 450] width 135 height 21
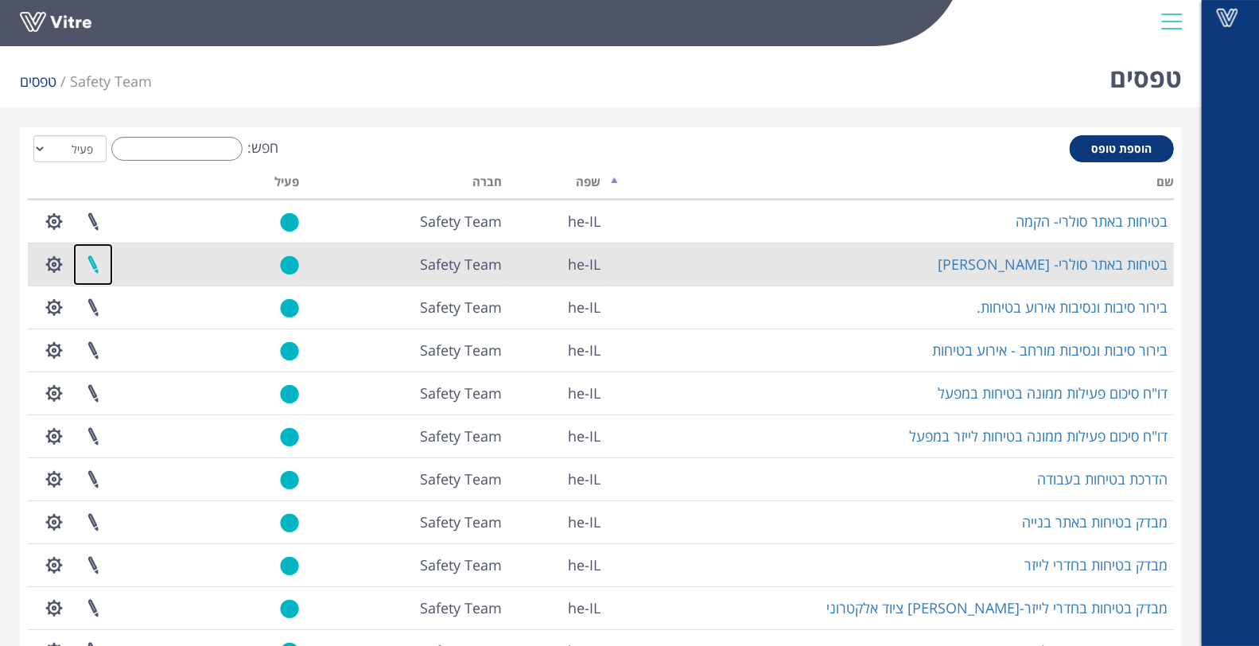
click at [91, 265] on link at bounding box center [93, 264] width 40 height 42
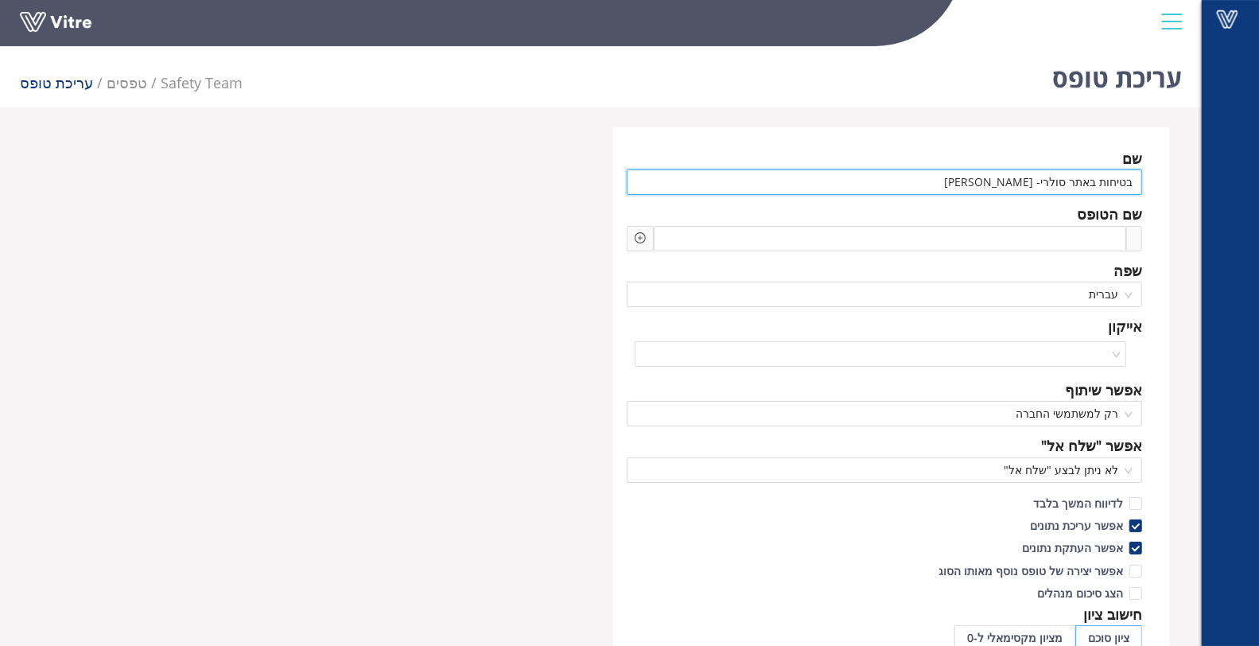
click at [1128, 184] on input "בטיחות באתר סולרי- [PERSON_NAME]" at bounding box center [885, 181] width 516 height 25
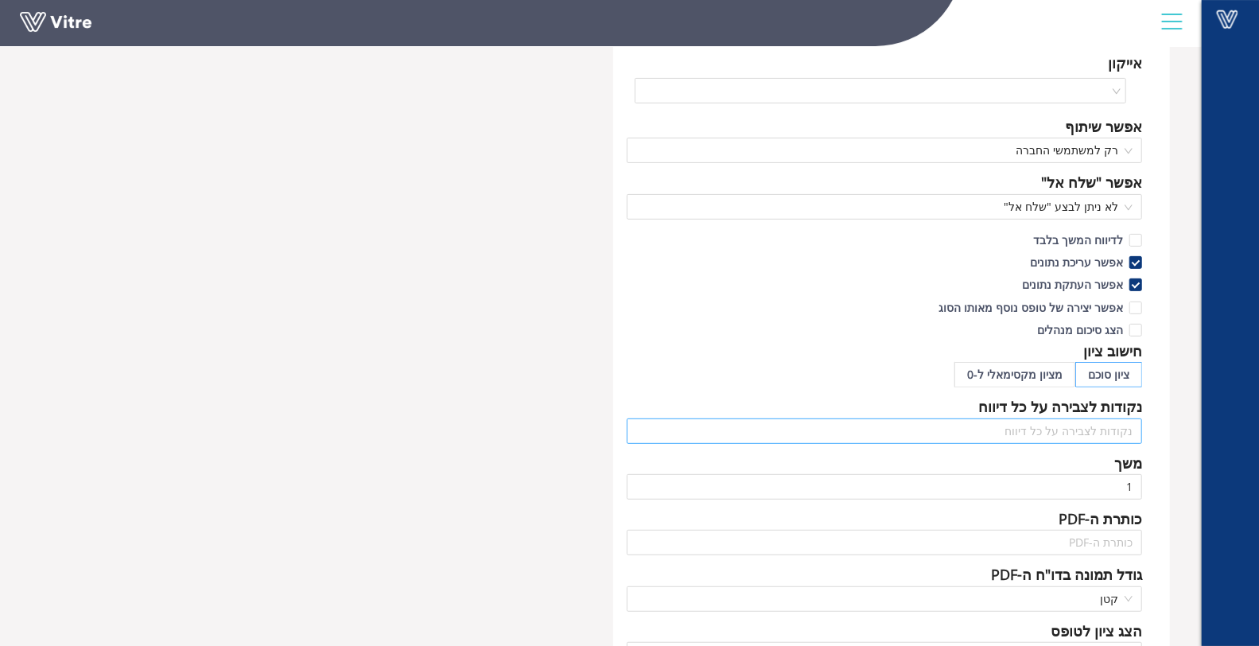
scroll to position [353, 0]
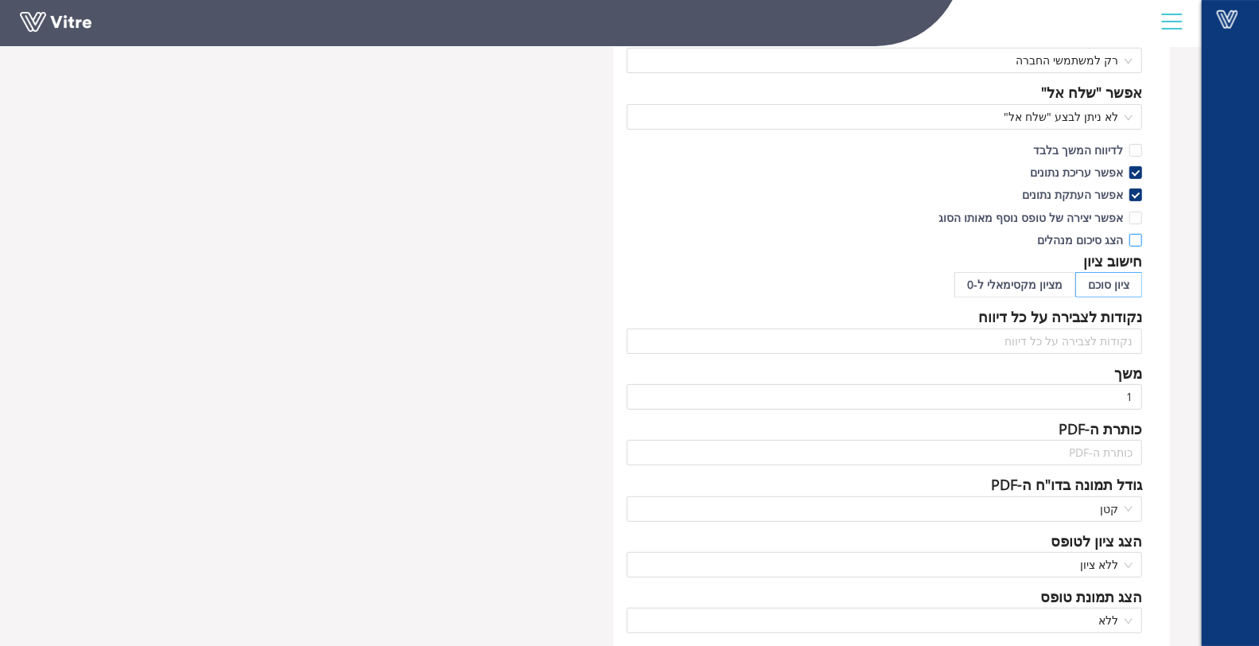
type input "מבדק בטיחות באתר סולרי- וולטה סולאר"
click at [1129, 234] on span "הצג סיכום מנהלים" at bounding box center [1080, 239] width 99 height 15
click at [1129, 237] on input "הצג סיכום מנהלים" at bounding box center [1135, 244] width 14 height 14
checkbox input "true"
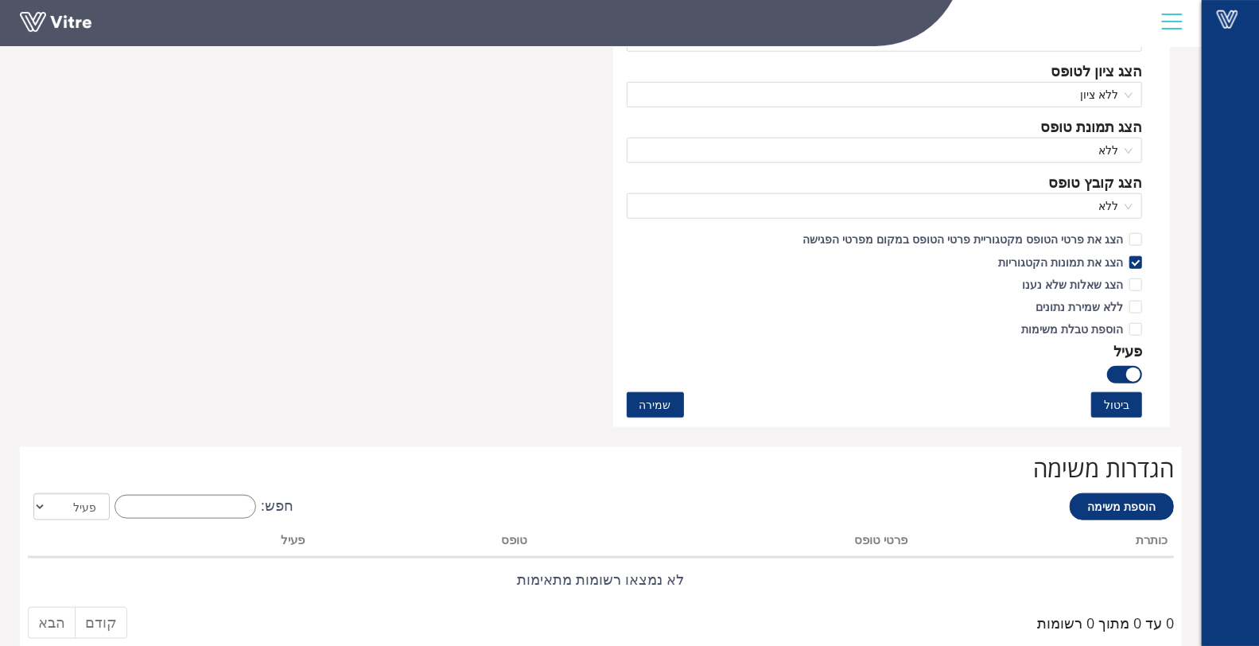
scroll to position [701, 0]
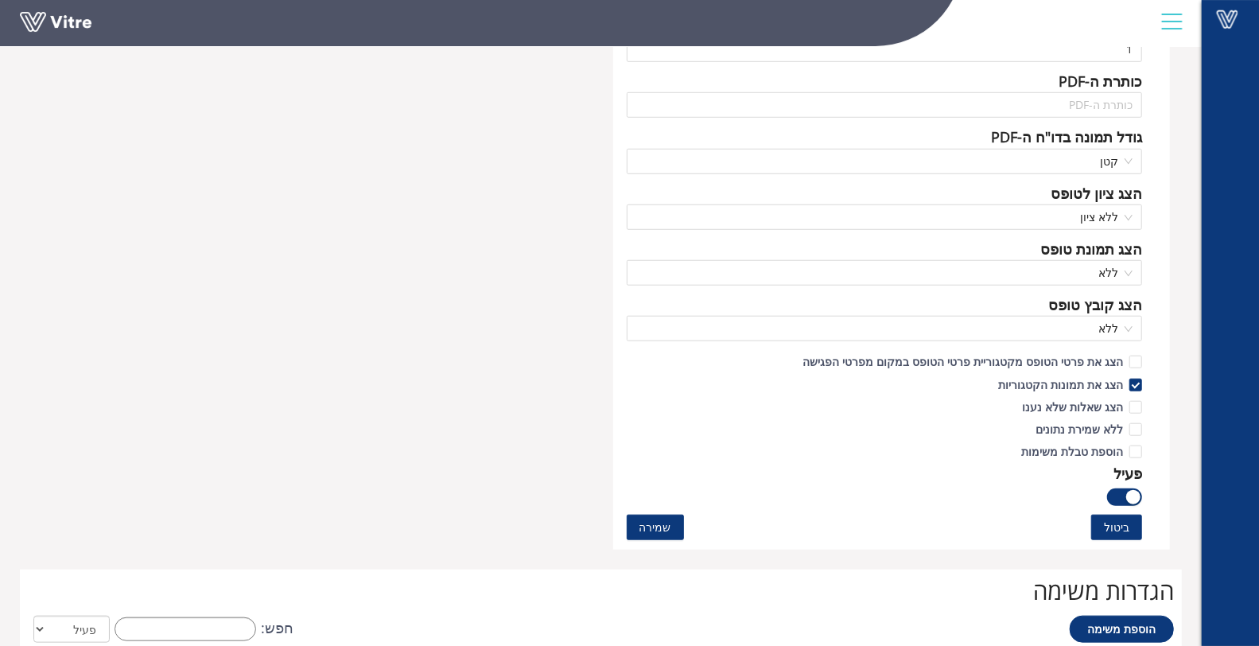
click at [650, 528] on span "שמירה" at bounding box center [656, 527] width 32 height 17
